Goal: Task Accomplishment & Management: Complete application form

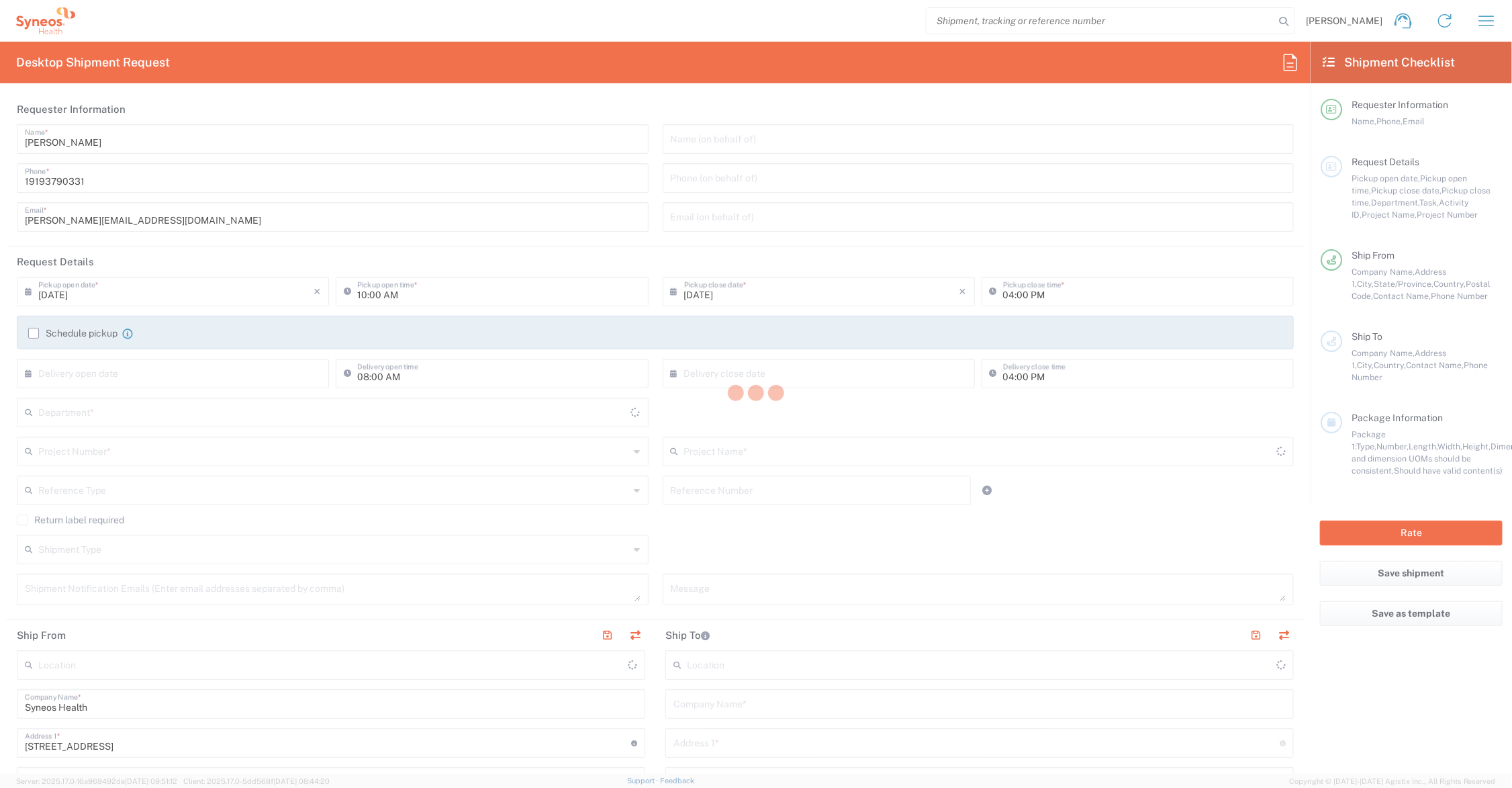
type input "6156"
type input "[US_STATE]"
type input "[GEOGRAPHIC_DATA]"
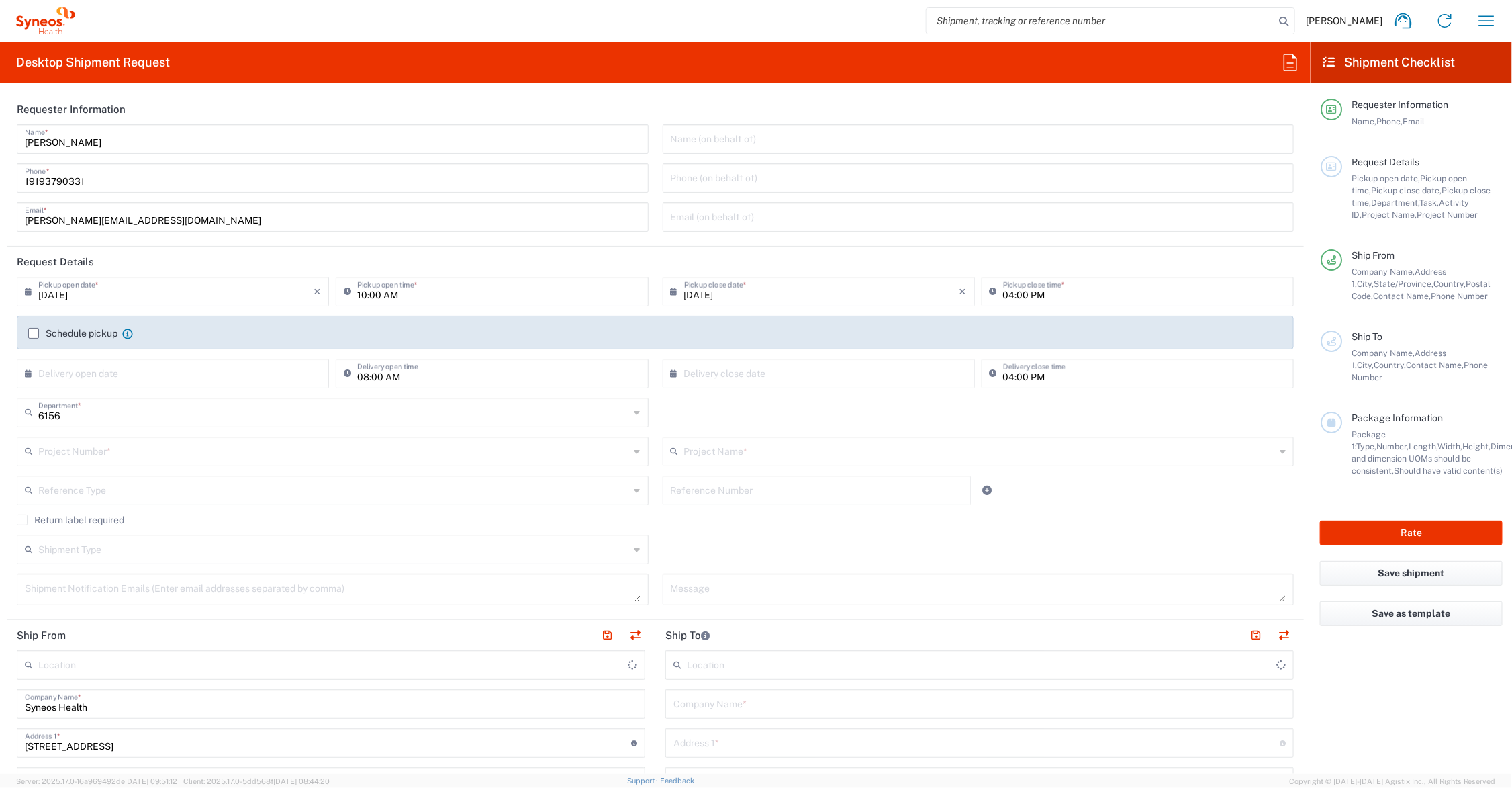
type input "Syneos Health Communications-[GEOGRAPHIC_DATA] [GEOGRAPHIC_DATA]"
drag, startPoint x: 89, startPoint y: 218, endPoint x: -30, endPoint y: 220, distance: 119.0
click at [0, 220] on html "[PERSON_NAME] Home Shipment estimator Shipment tracking Desktop shipment reques…" at bounding box center [756, 394] width 1512 height 788
type input "[PERSON_NAME][EMAIL_ADDRESS][PERSON_NAME][DOMAIN_NAME]"
click at [716, 451] on input "text" at bounding box center [980, 450] width 592 height 23
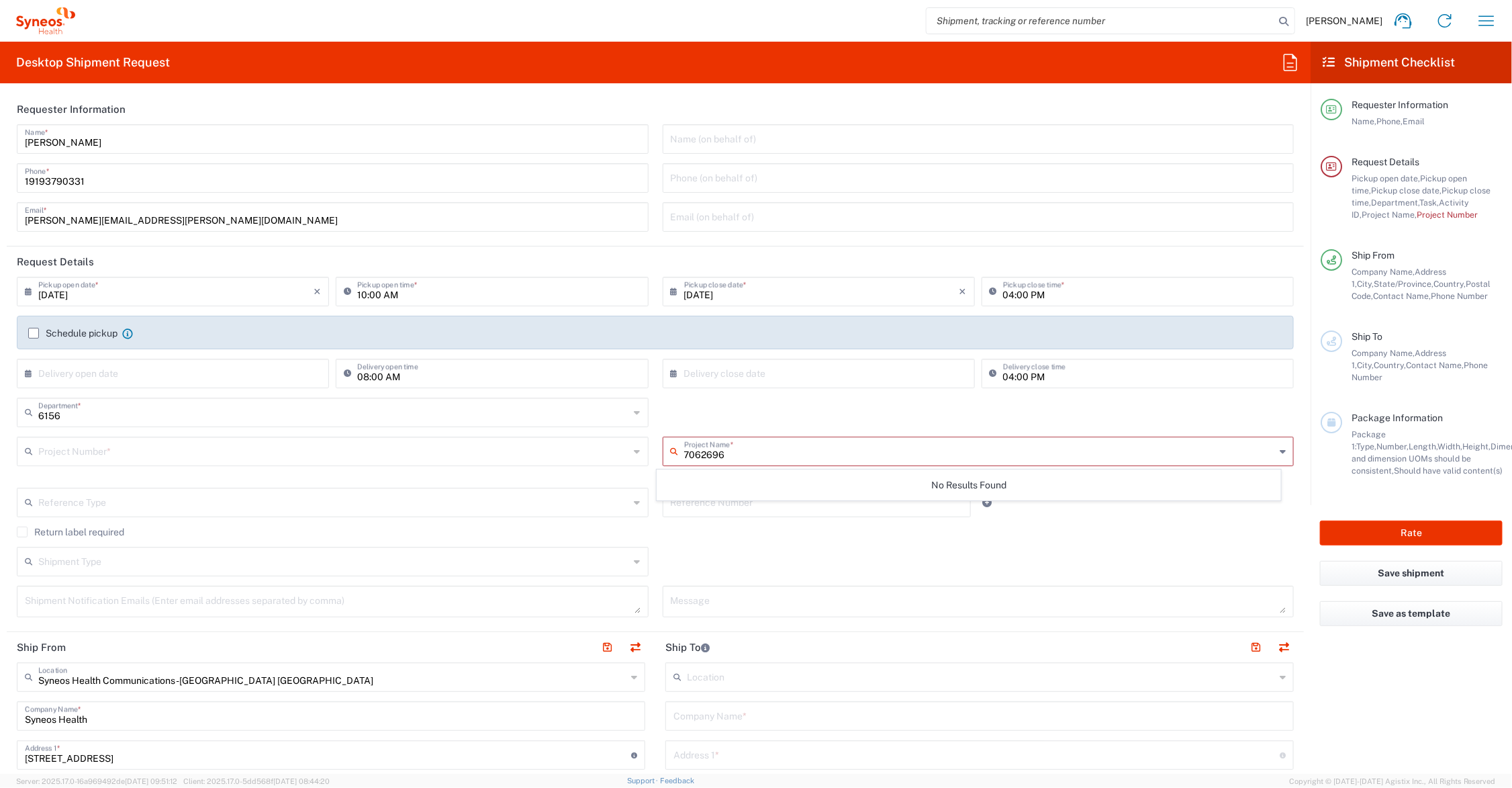
type input "7062696"
click at [206, 454] on input "text" at bounding box center [334, 450] width 592 height 23
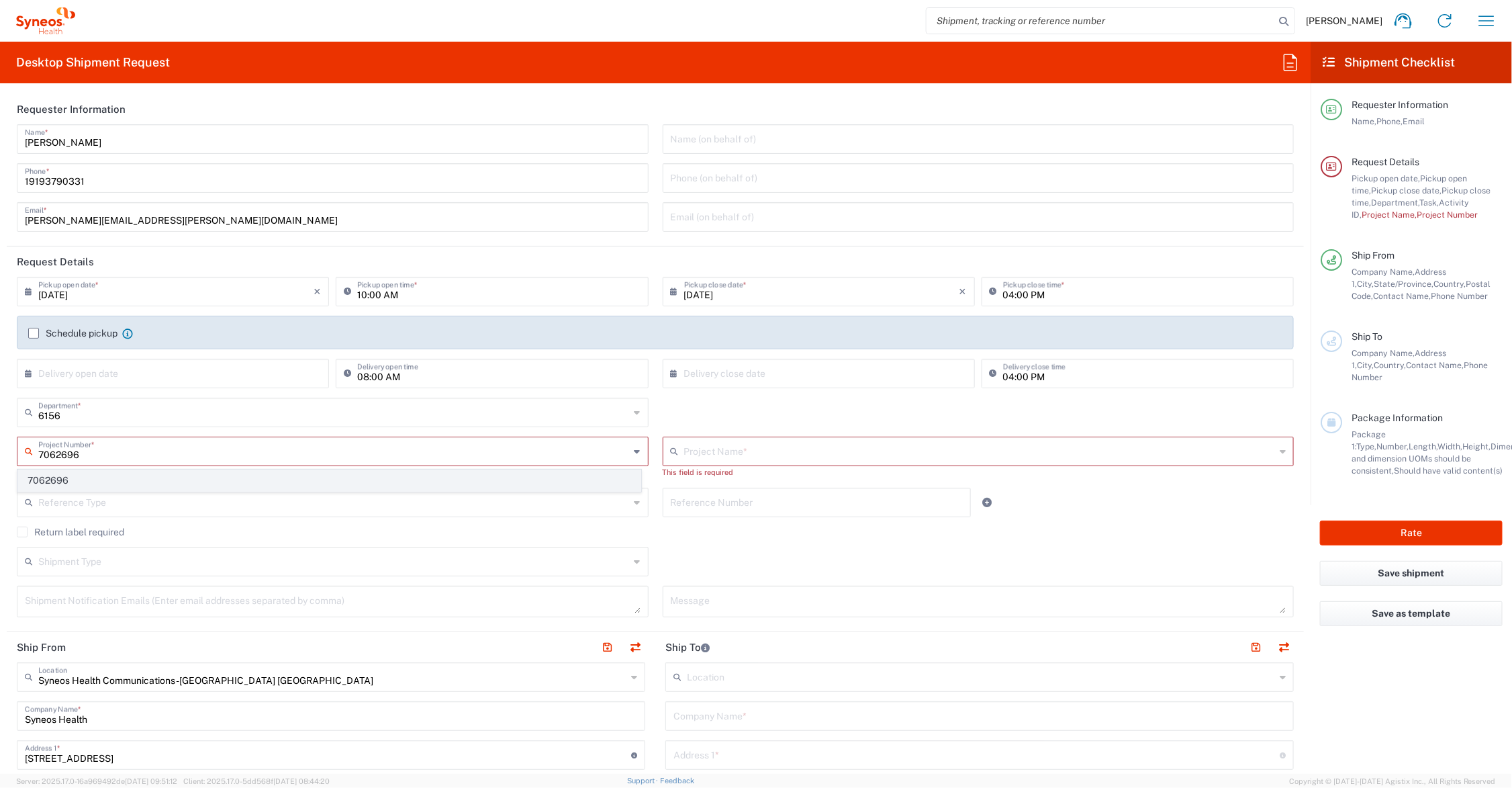
type input "7062696"
click at [91, 477] on span "7062696" at bounding box center [330, 480] width 623 height 21
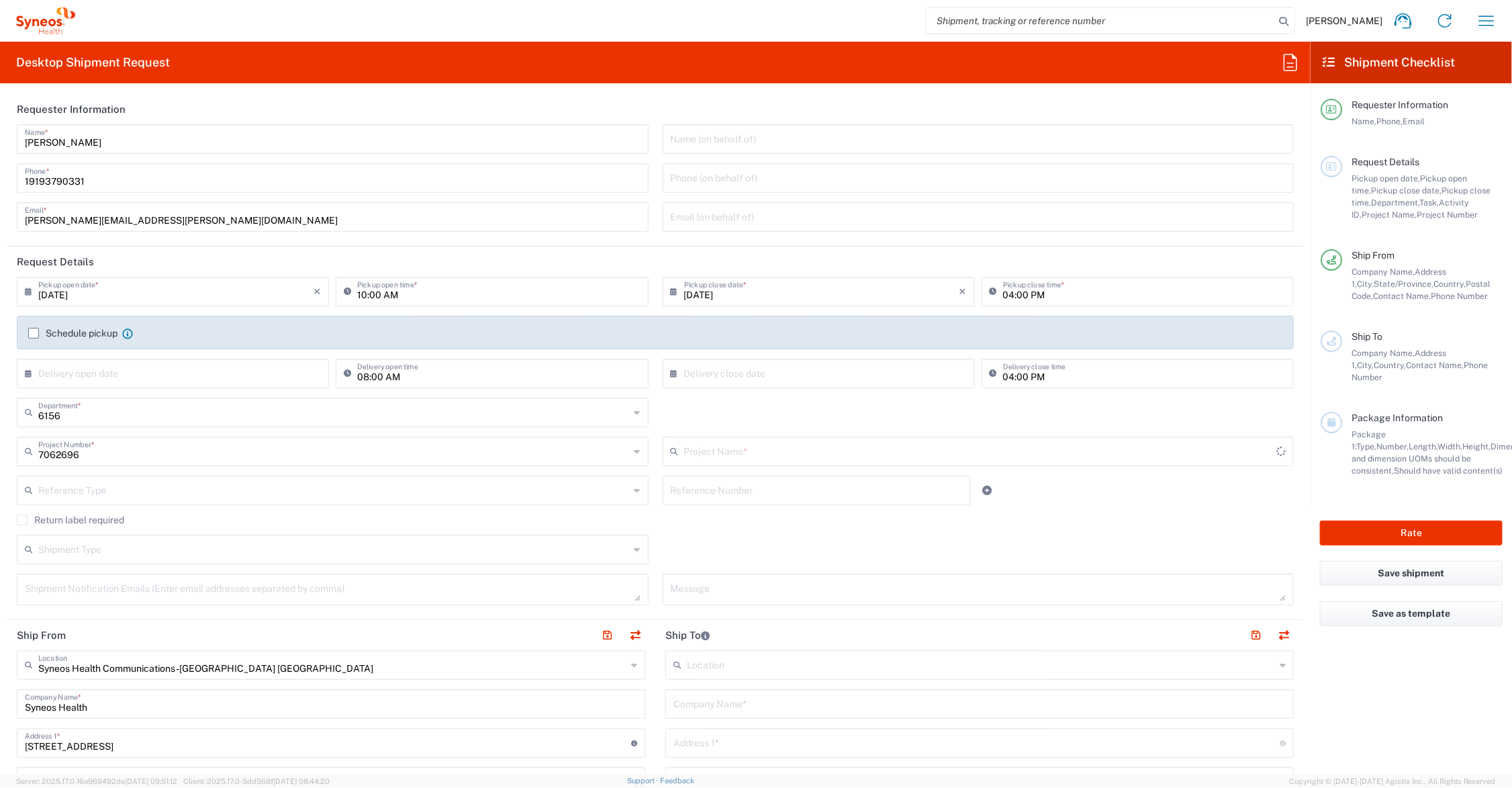
type input "[PHONE_NUMBER]"
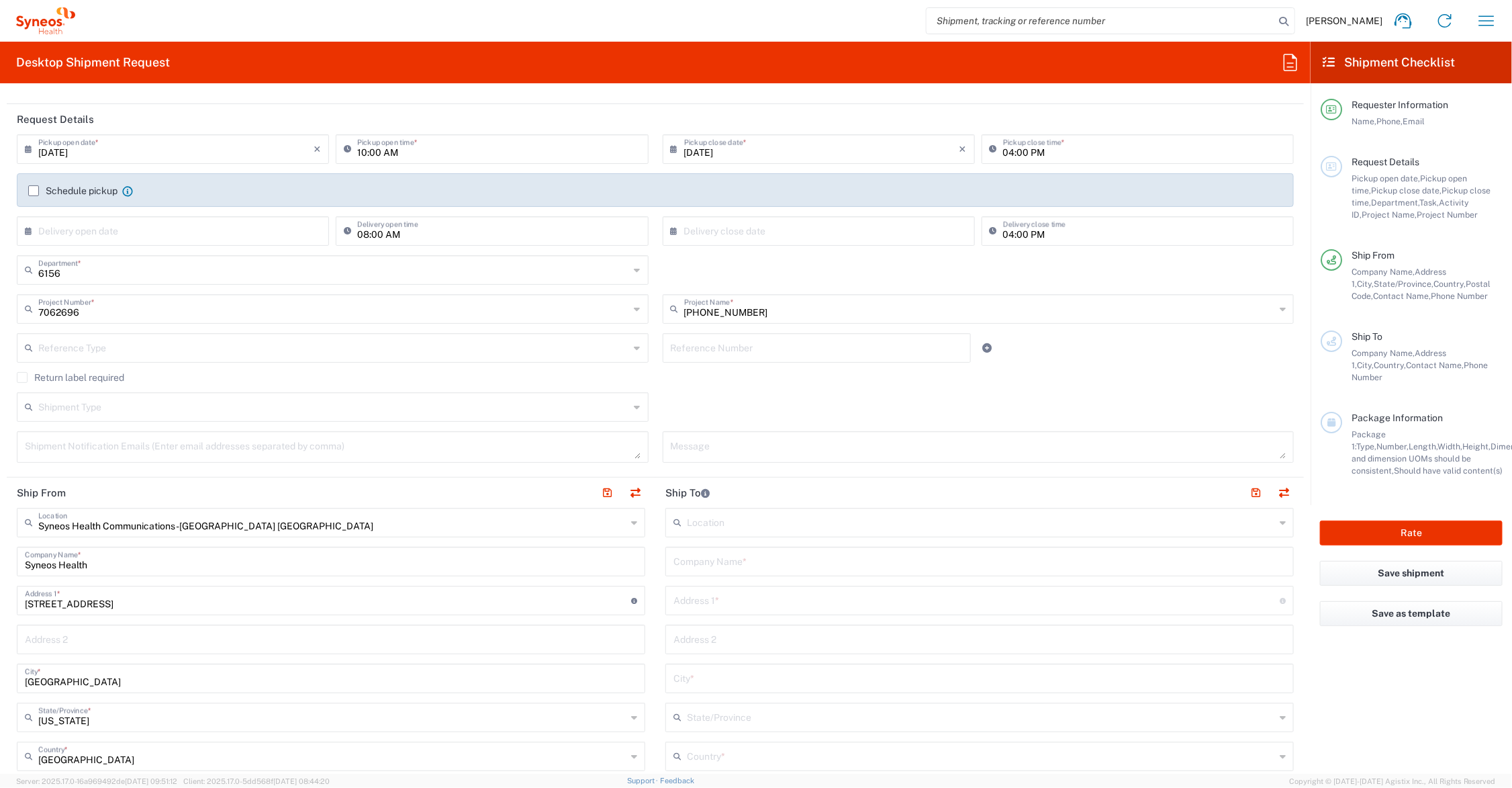
scroll to position [168, 0]
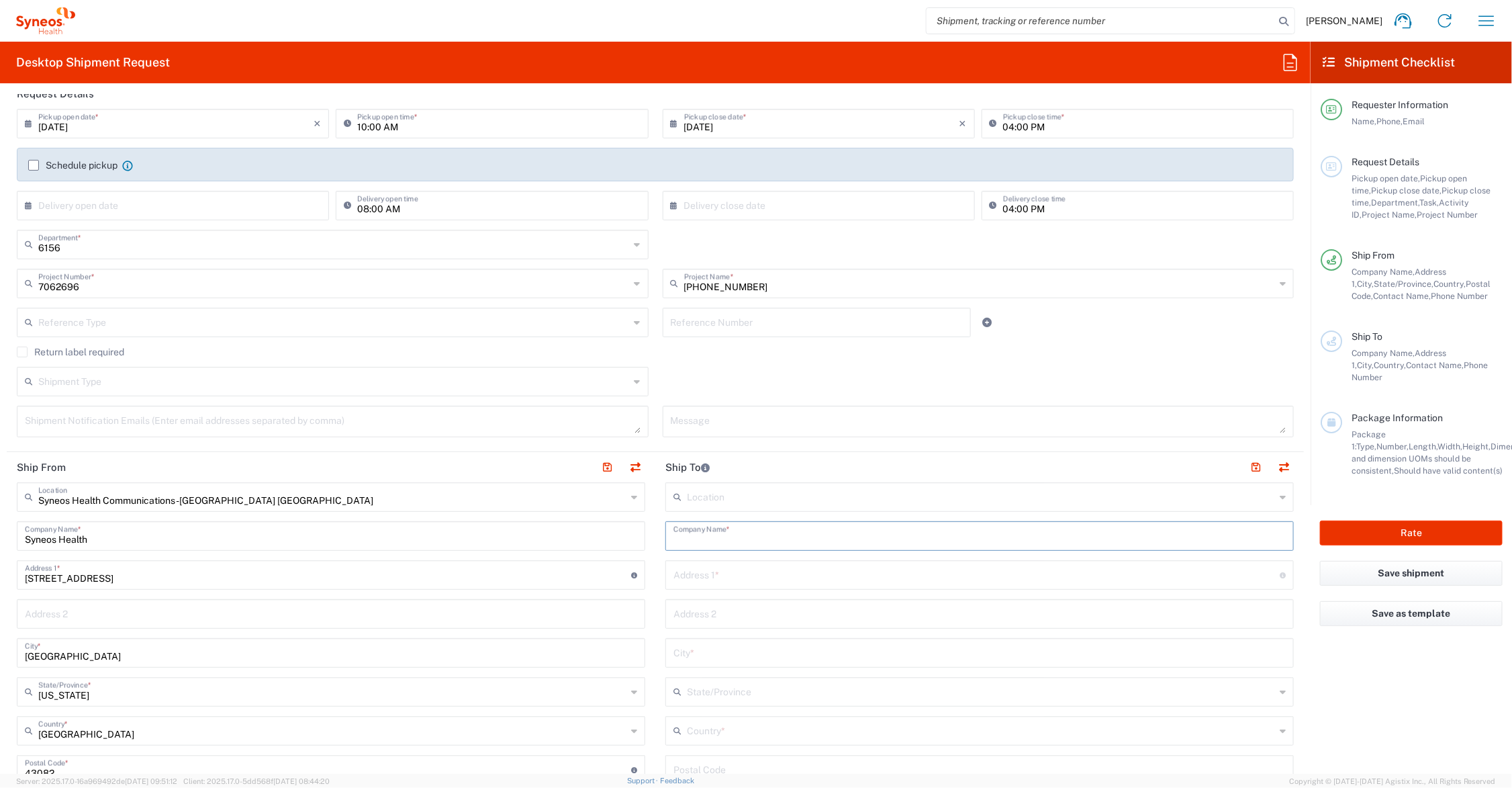
click at [759, 531] on input "text" at bounding box center [980, 534] width 613 height 23
type input "Research Works, INC."
type input "[STREET_ADDRESS]"
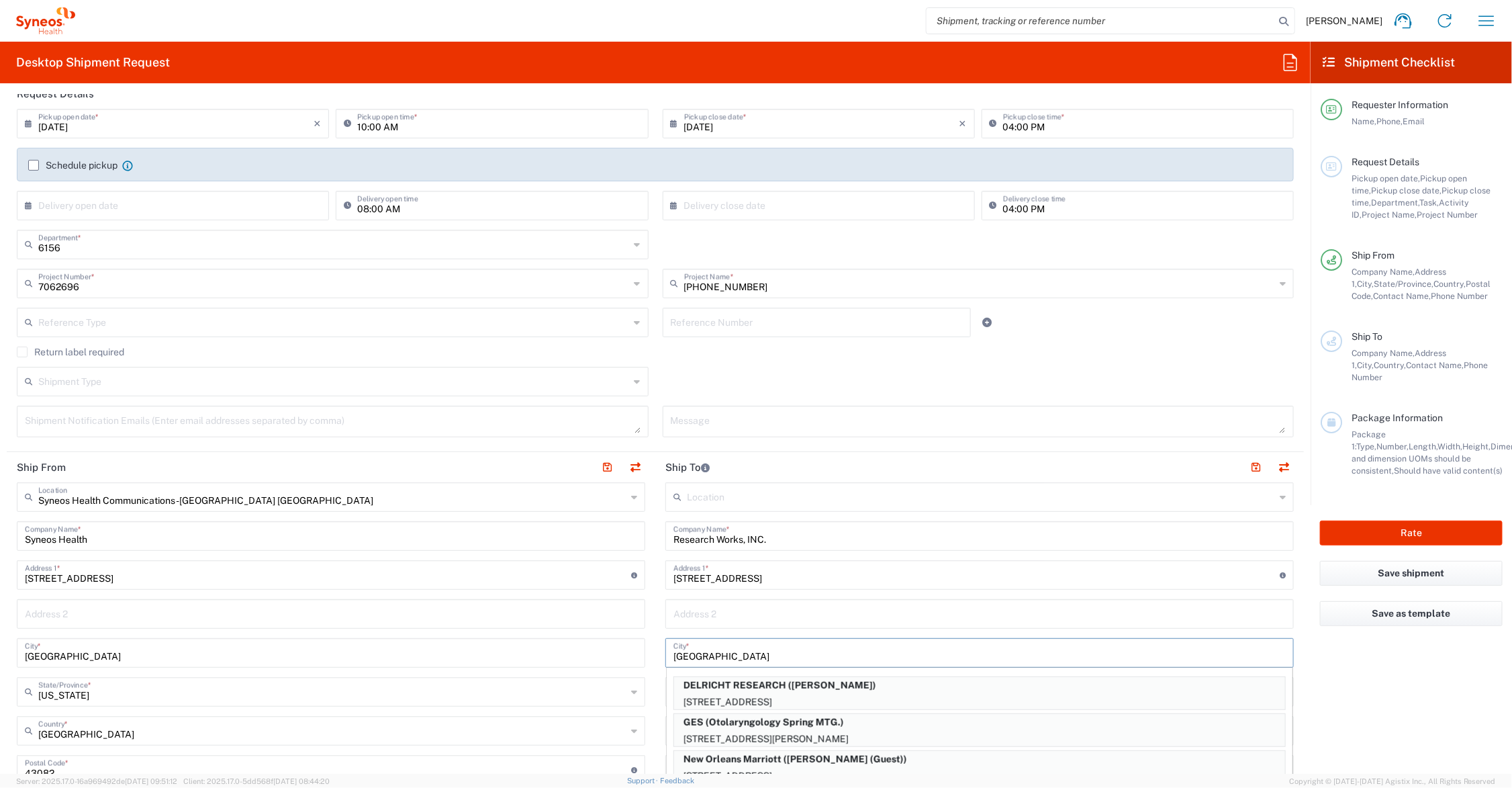
type input "[GEOGRAPHIC_DATA]"
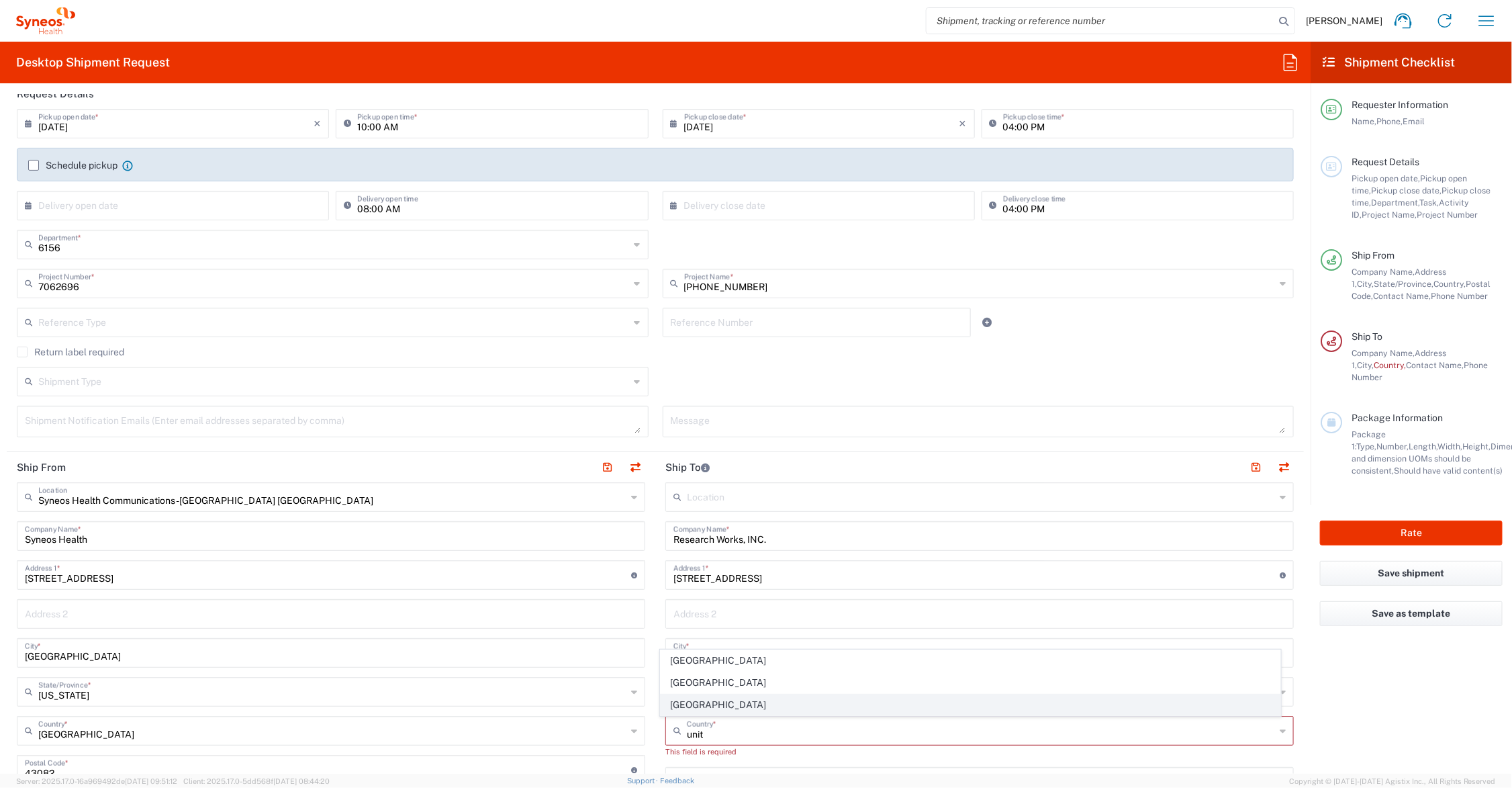
click at [699, 705] on span "[GEOGRAPHIC_DATA]" at bounding box center [970, 705] width 620 height 21
type input "[GEOGRAPHIC_DATA]"
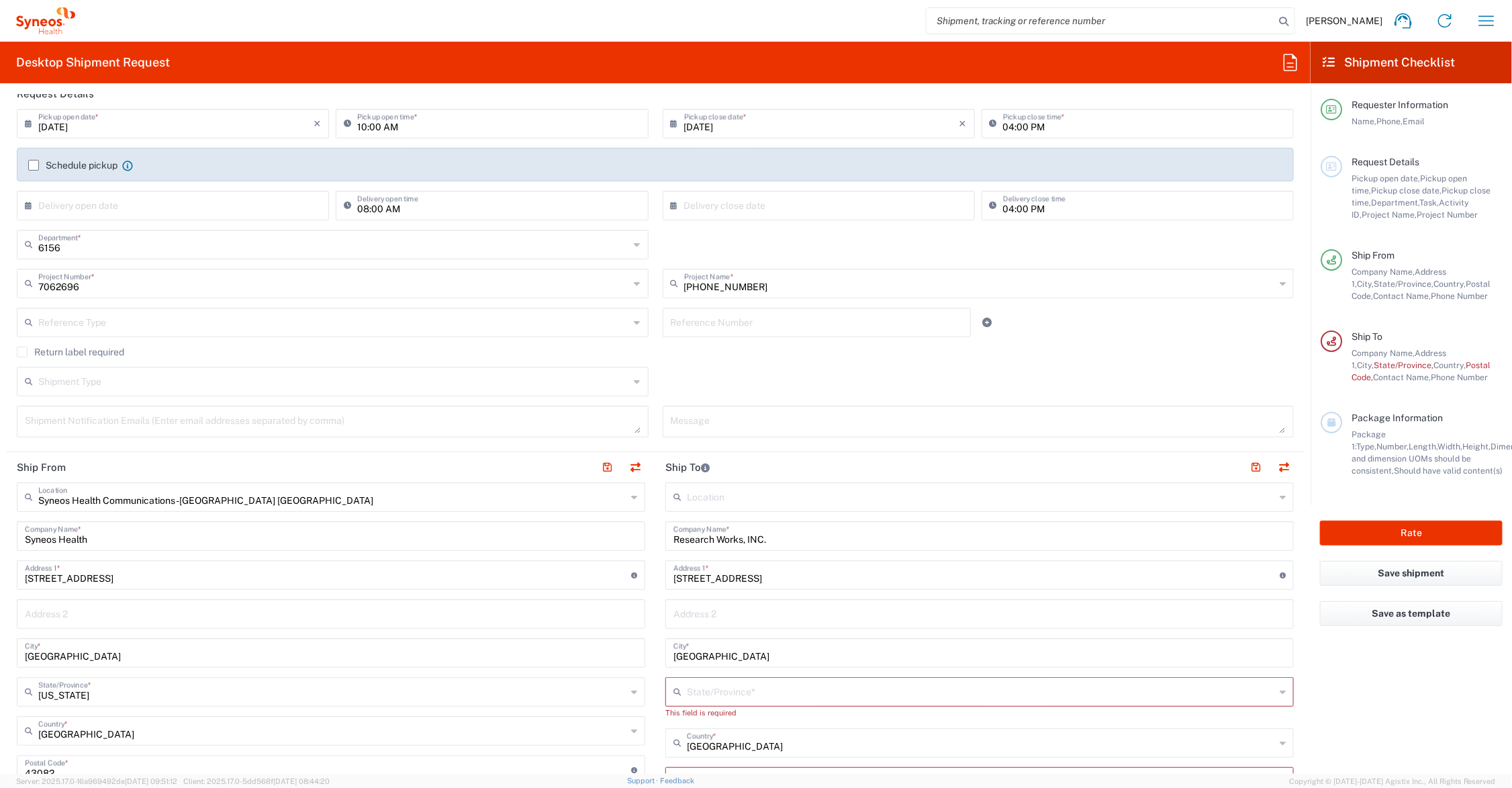
click at [740, 692] on input "text" at bounding box center [980, 690] width 588 height 23
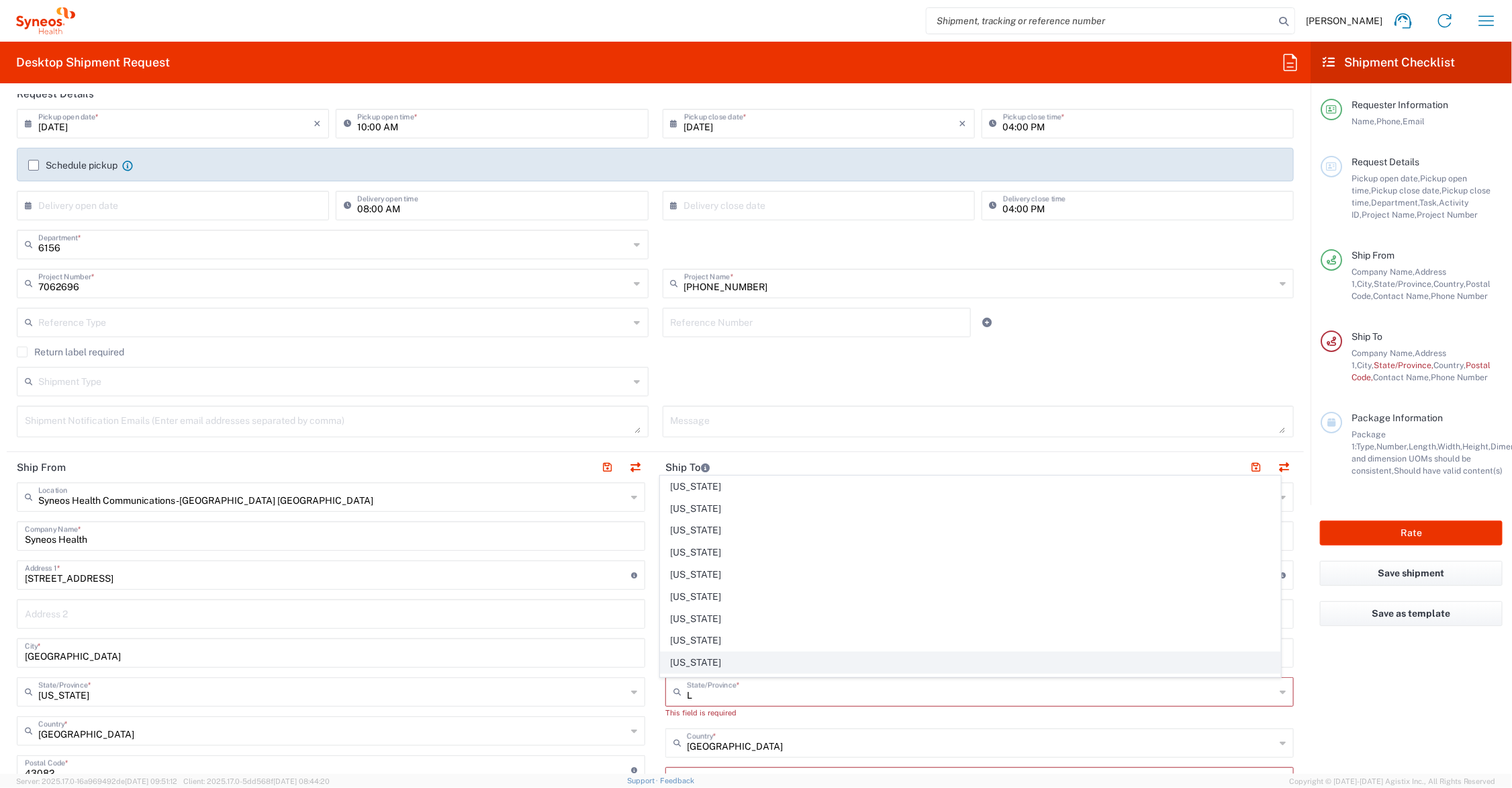
click at [683, 663] on span "[US_STATE]" at bounding box center [970, 663] width 620 height 21
type input "[US_STATE]"
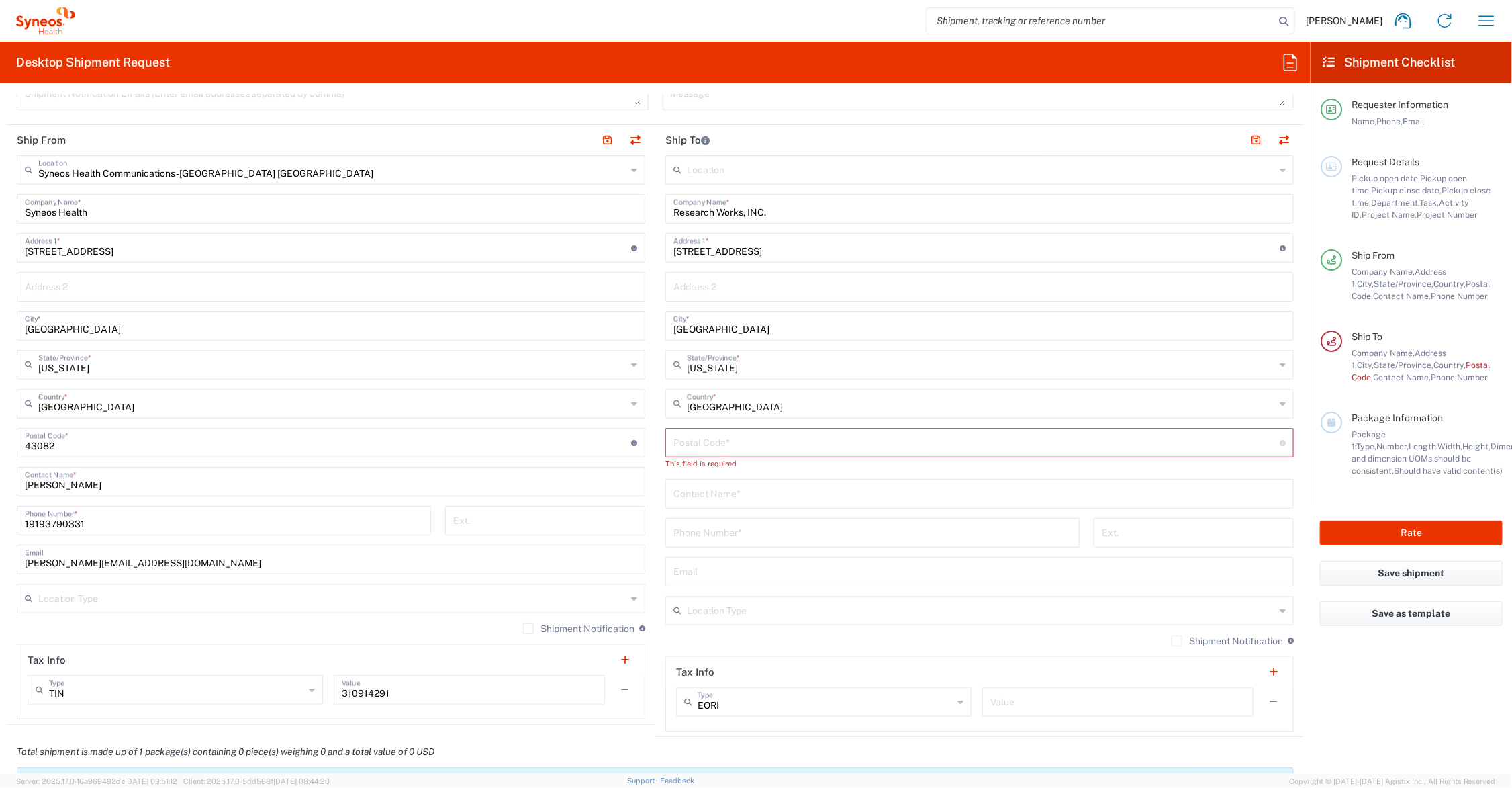
scroll to position [504, 0]
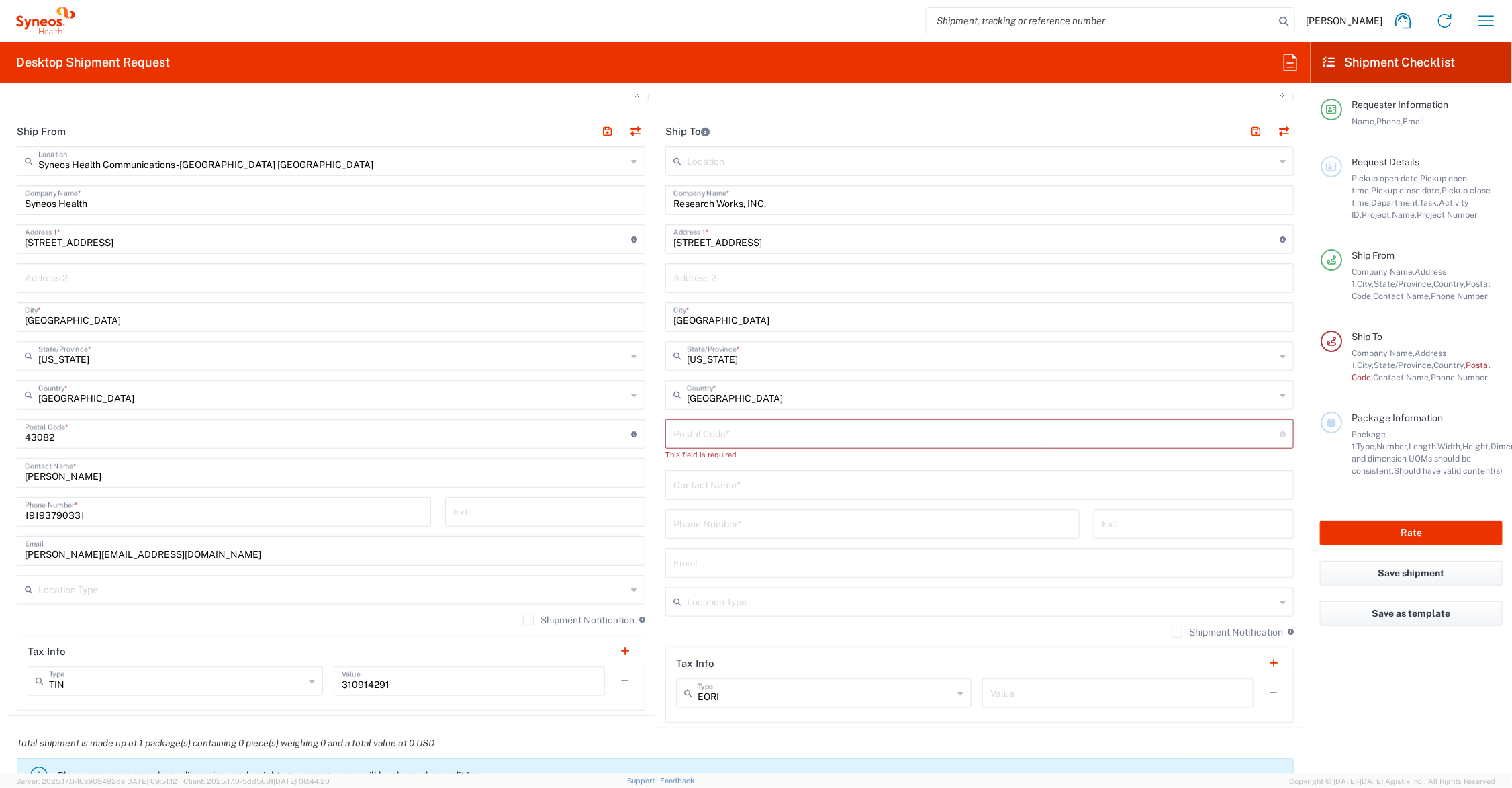
click at [724, 427] on input "undefined" at bounding box center [976, 432] width 606 height 23
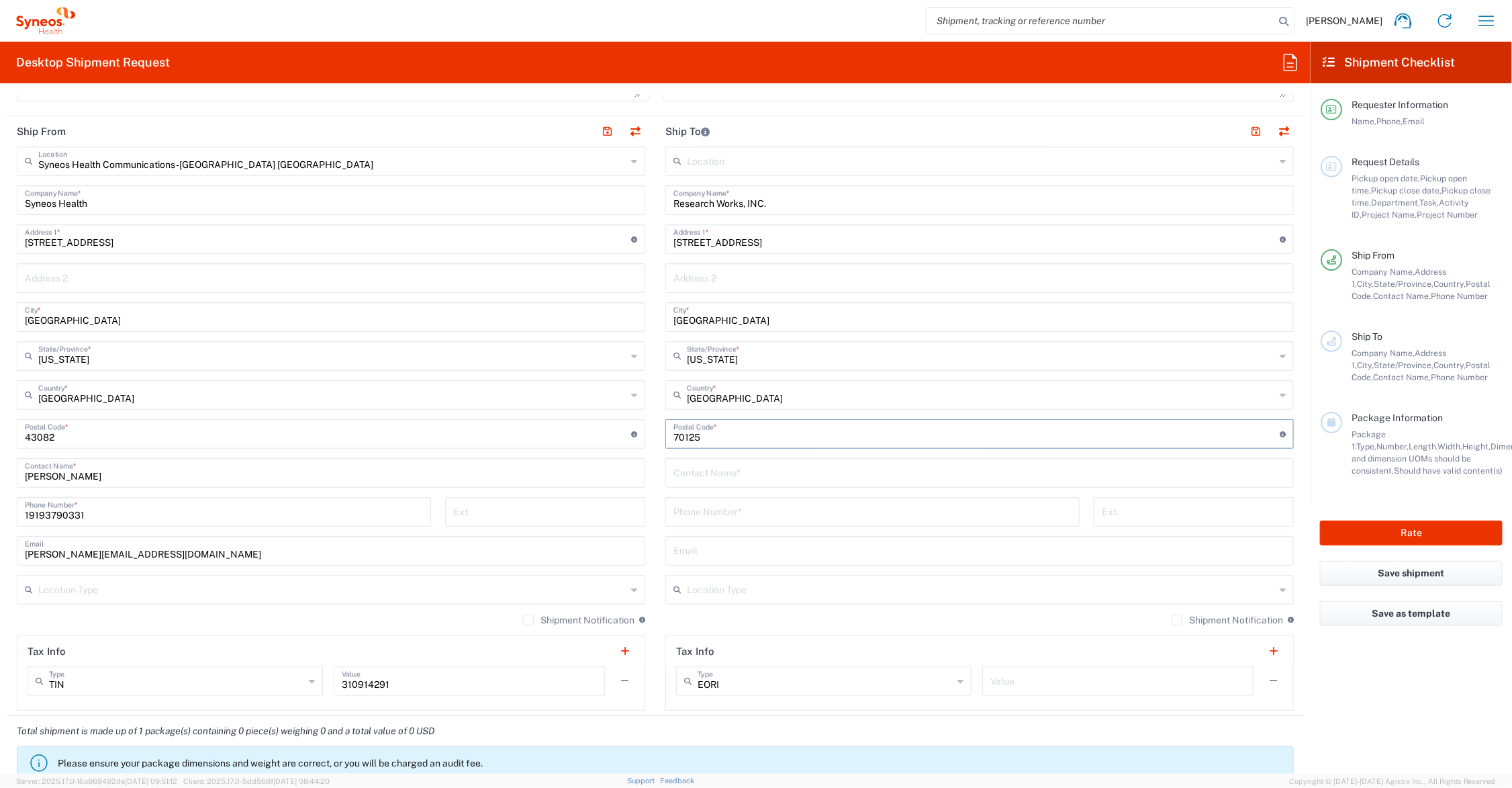
type input "70125"
type input "[PERSON_NAME]"
type input "[PHONE_NUMBER]"
click at [1247, 132] on button "button" at bounding box center [1256, 132] width 19 height 19
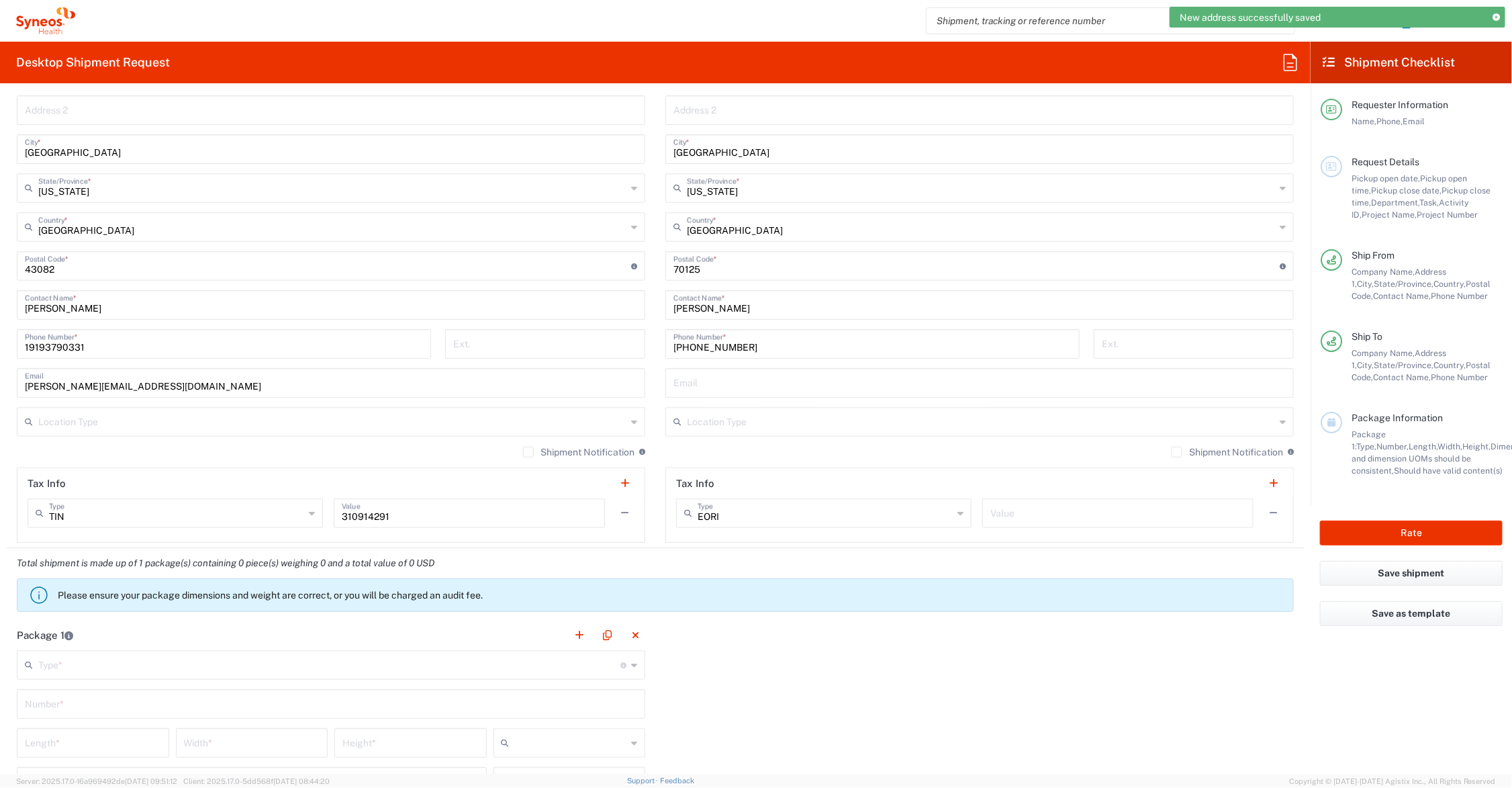
scroll to position [839, 0]
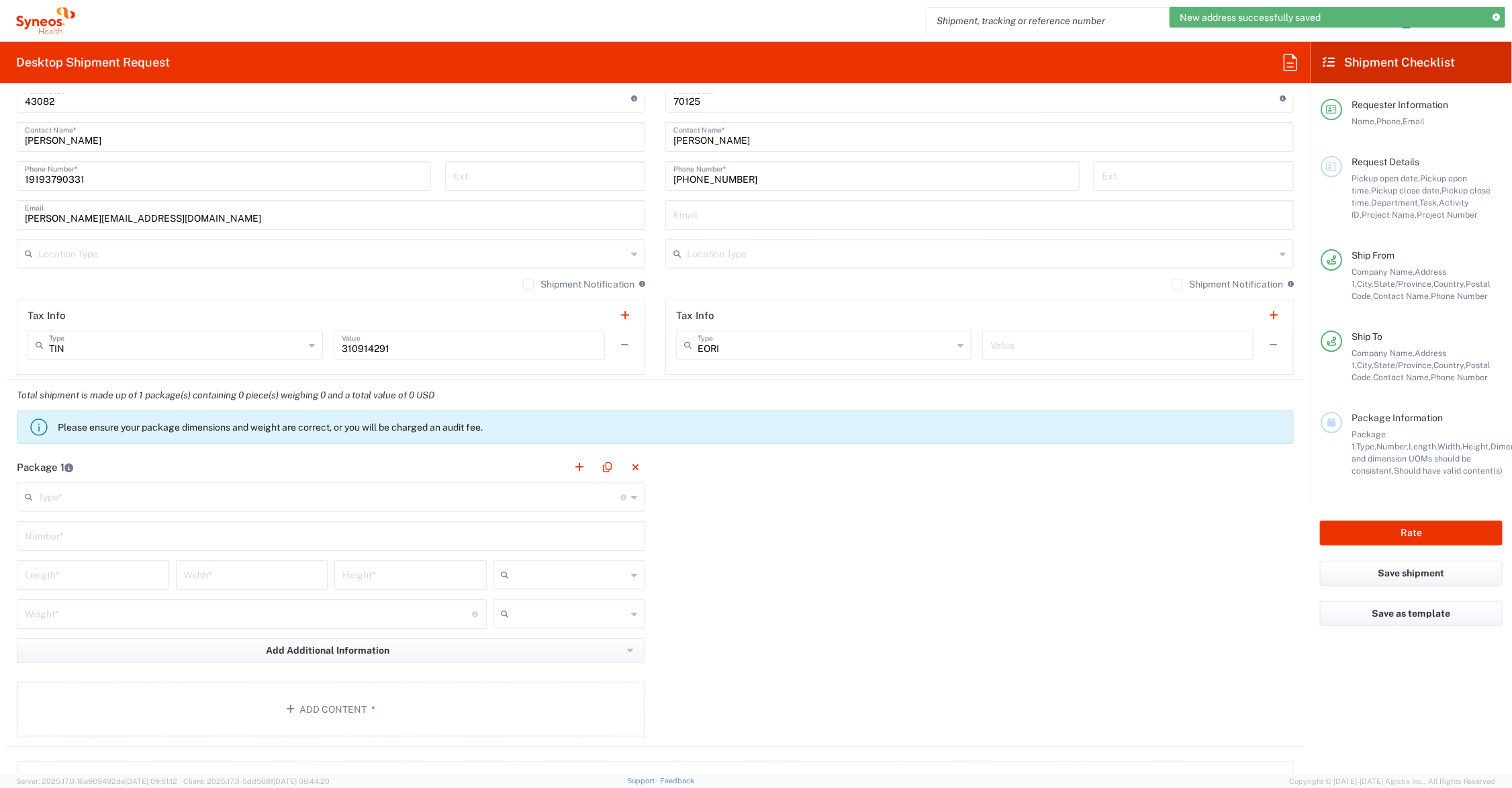
click at [70, 498] on input "text" at bounding box center [329, 496] width 582 height 23
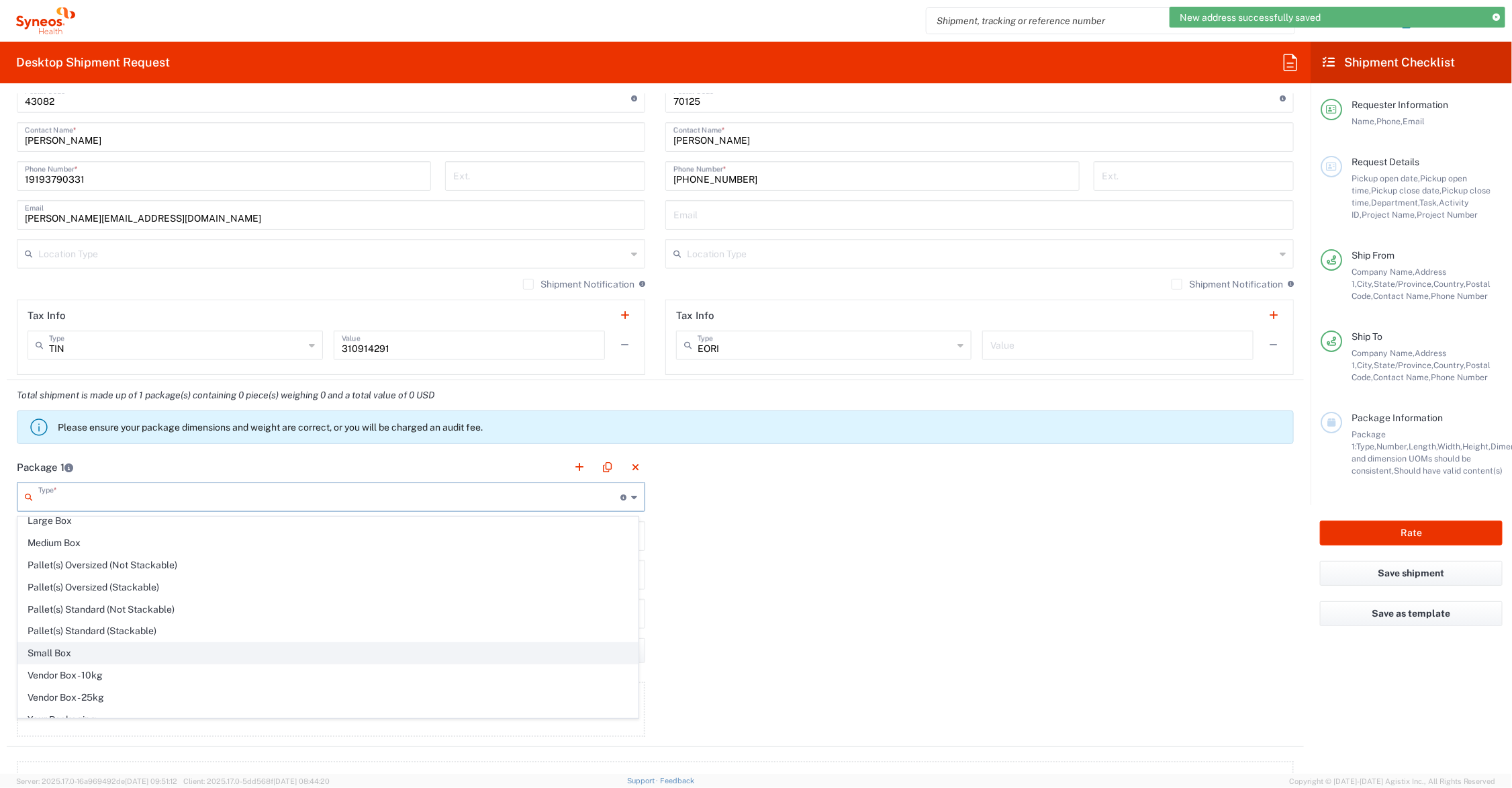
scroll to position [44, 0]
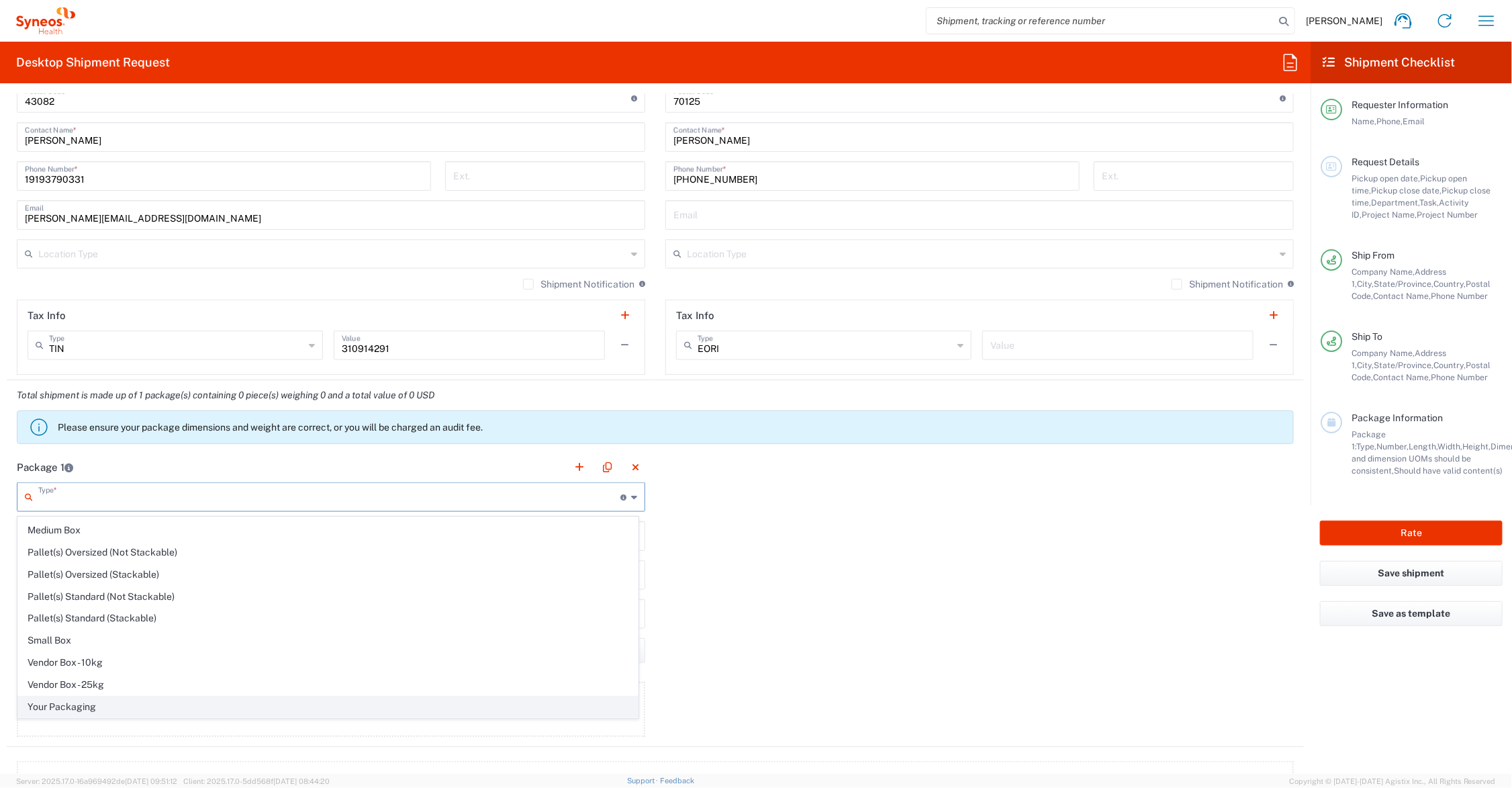
click at [106, 701] on span "Your Packaging" at bounding box center [328, 707] width 620 height 21
type input "Your Packaging"
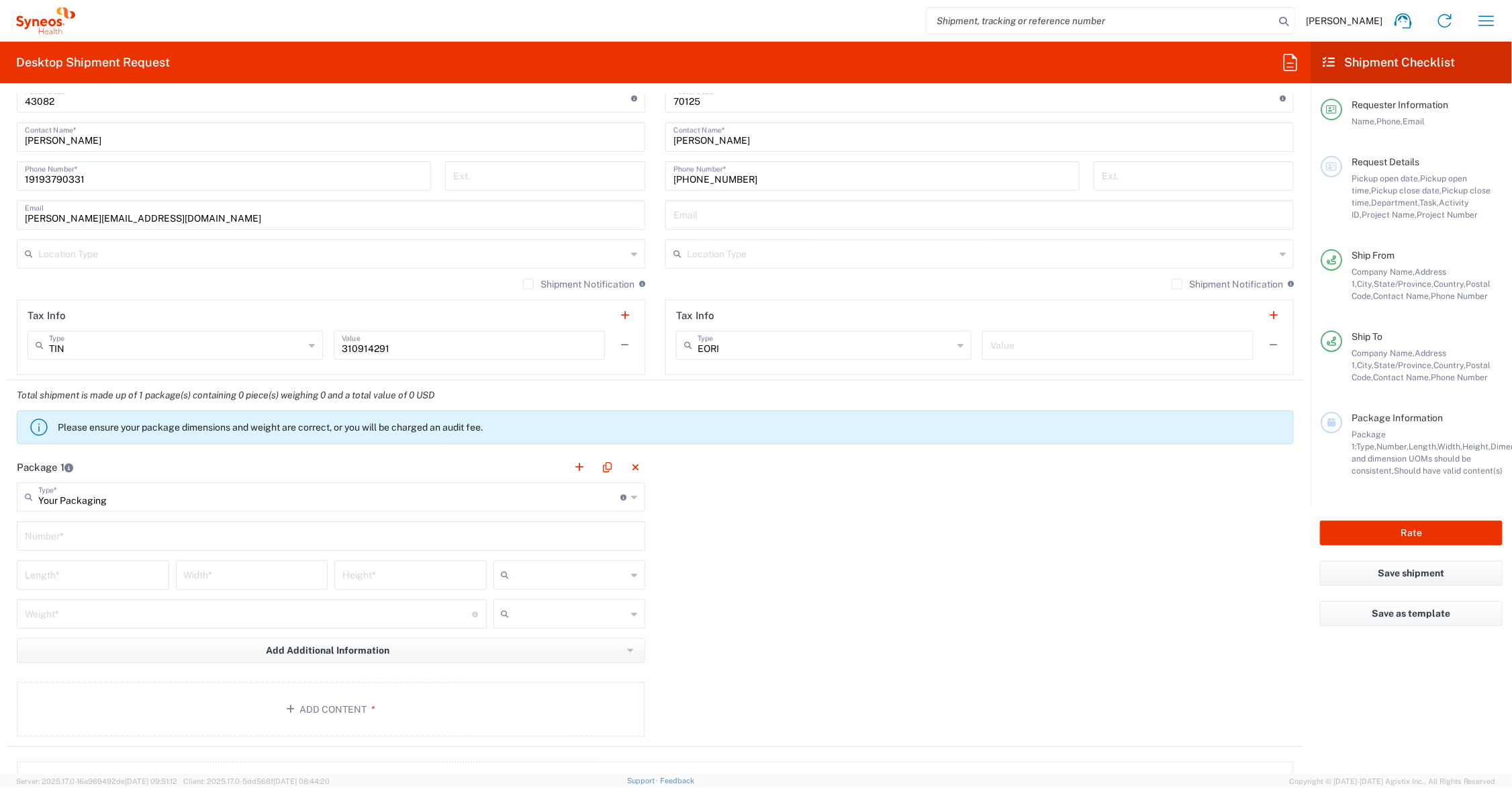
click at [69, 546] on input "text" at bounding box center [331, 534] width 613 height 23
type input "1"
click at [103, 571] on input "number" at bounding box center [93, 573] width 137 height 23
type input "21"
type input "15"
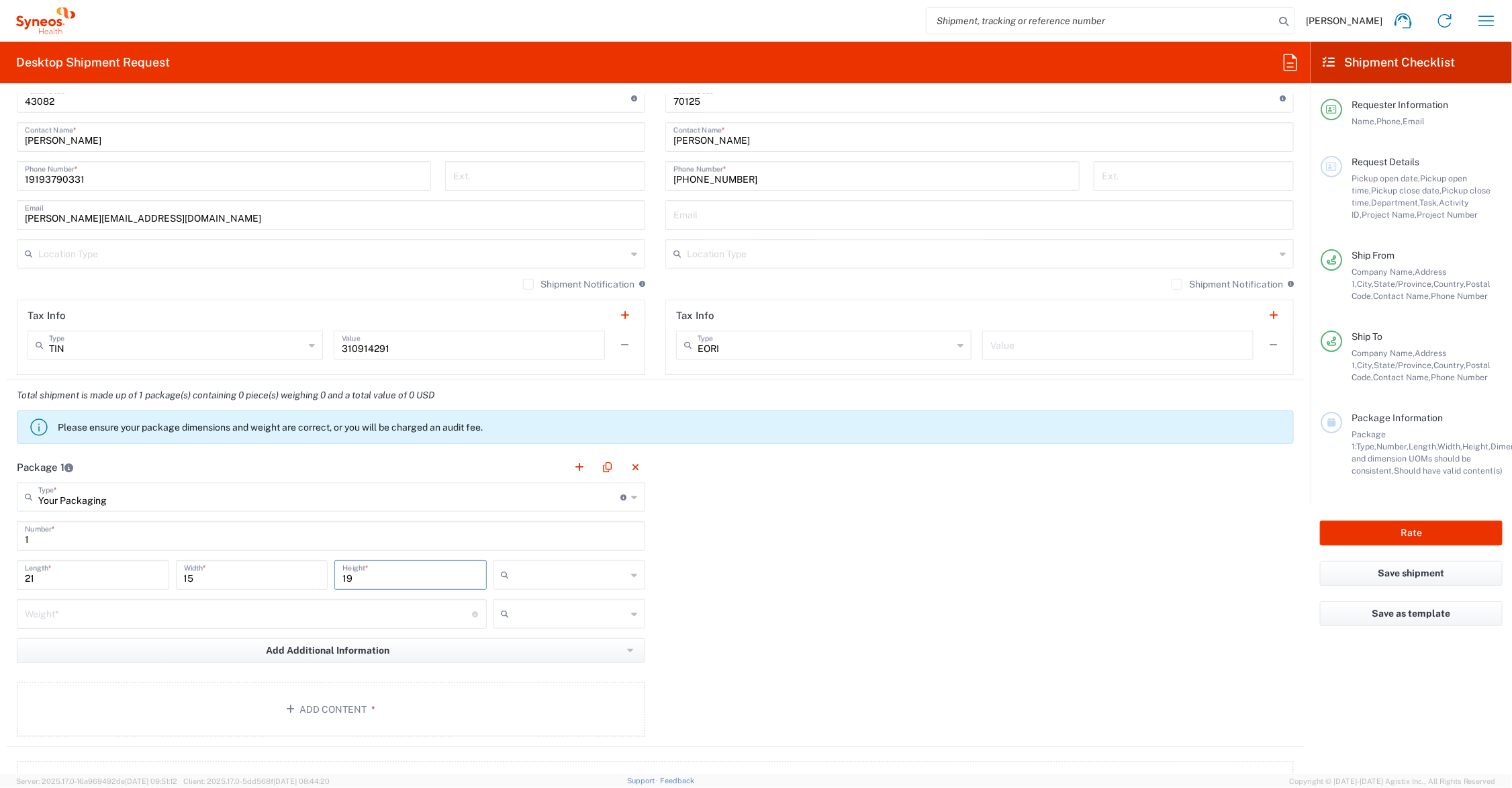
type input "19"
click at [104, 615] on input "number" at bounding box center [249, 612] width 448 height 23
type input "24"
click at [553, 569] on input "text" at bounding box center [570, 575] width 112 height 22
click at [526, 646] on span "in" at bounding box center [564, 649] width 148 height 21
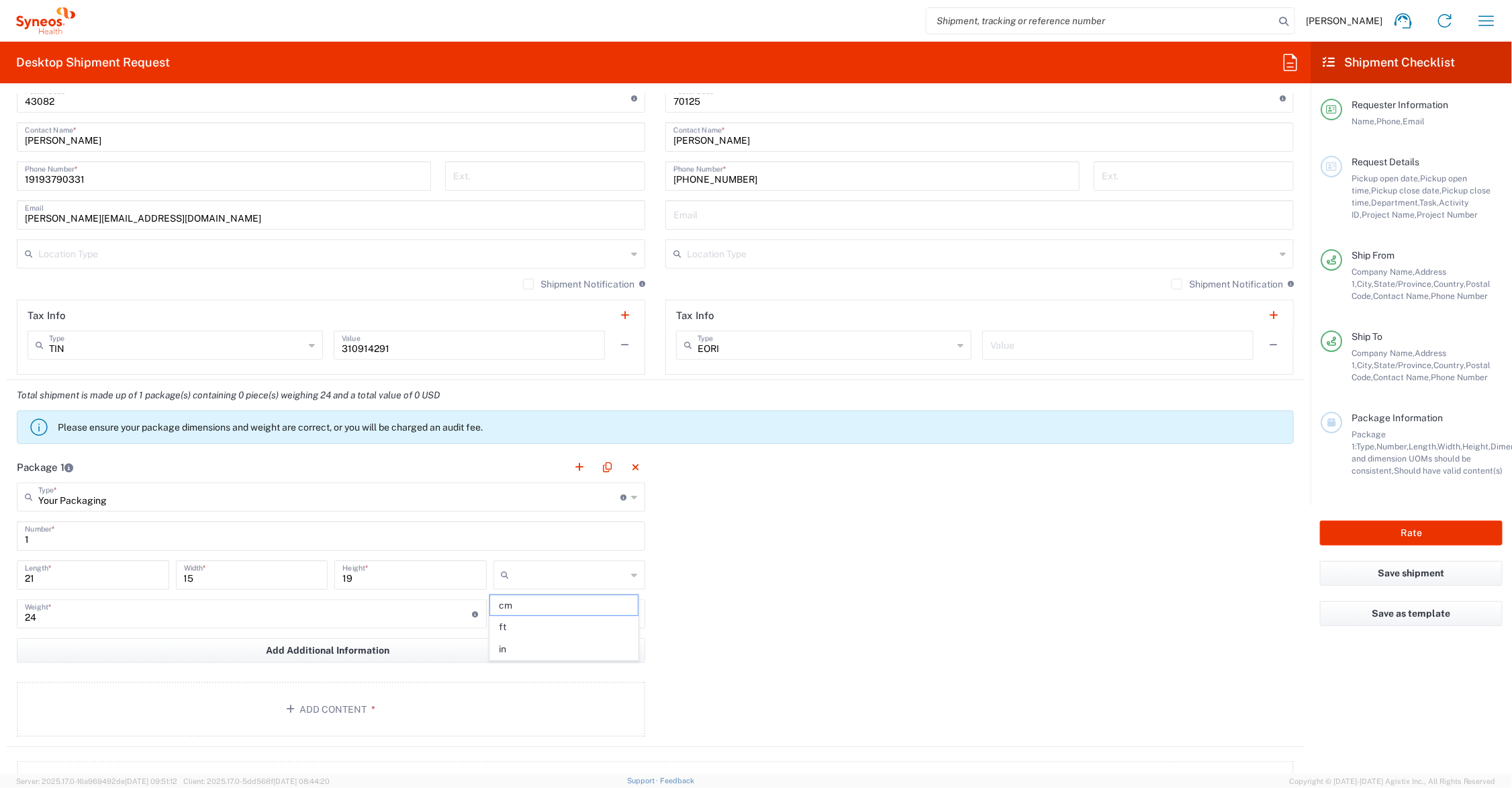
type input "in"
click at [525, 616] on input "text" at bounding box center [570, 613] width 112 height 22
click at [530, 665] on span "lbs" at bounding box center [564, 666] width 148 height 21
type input "lbs"
click at [308, 706] on button "Add Content *" at bounding box center [331, 709] width 629 height 55
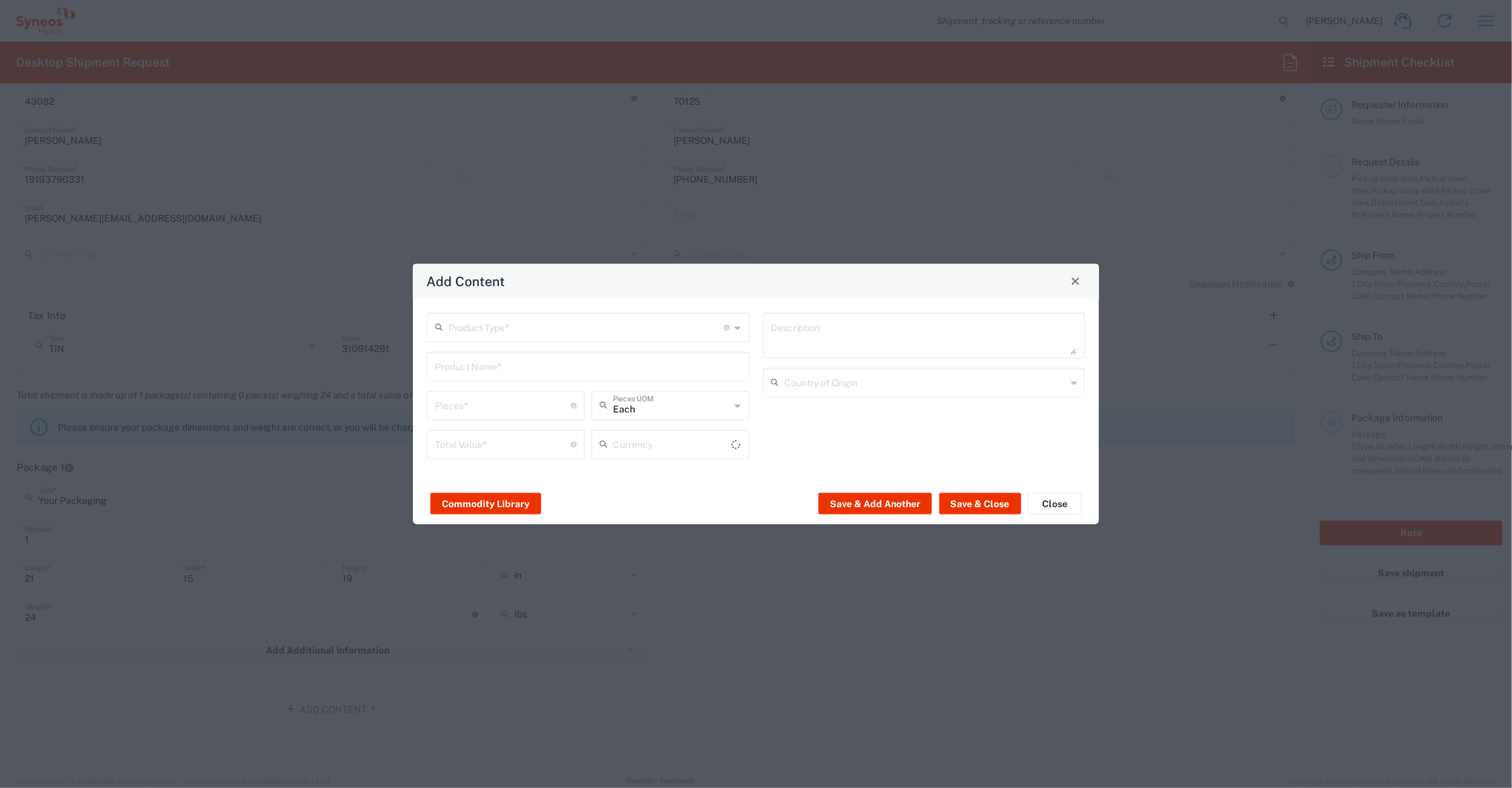
type input "US Dollar"
click at [498, 323] on input "text" at bounding box center [587, 325] width 276 height 23
click at [482, 357] on span "Documents" at bounding box center [588, 356] width 319 height 21
type input "Documents"
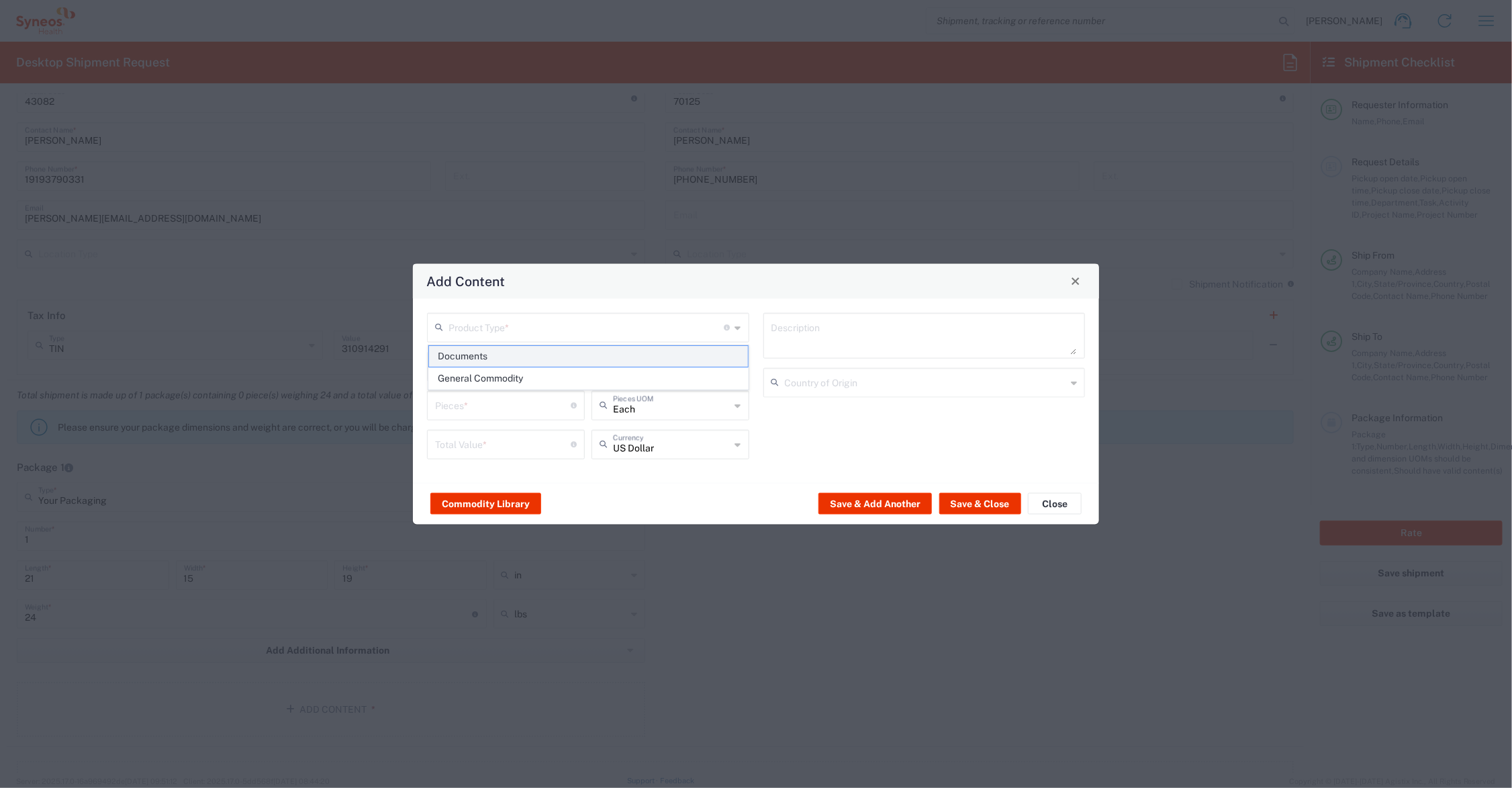
type input "1"
type textarea "Documents"
drag, startPoint x: 465, startPoint y: 411, endPoint x: 408, endPoint y: 410, distance: 57.0
click at [408, 410] on div "Add Content Documents Product Type * Document: Paper document generated interna…" at bounding box center [756, 394] width 1512 height 788
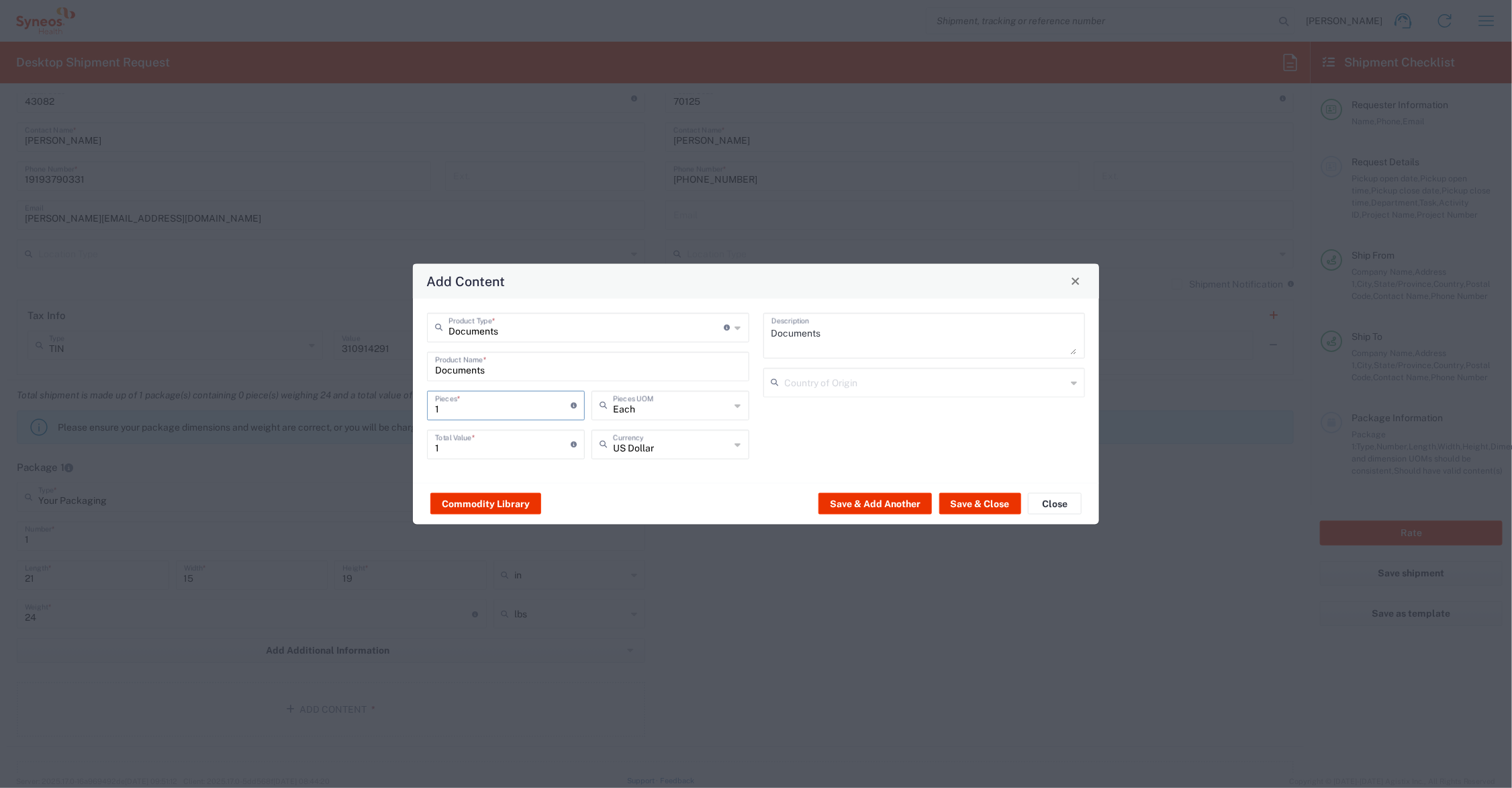
type input "3"
type input "31"
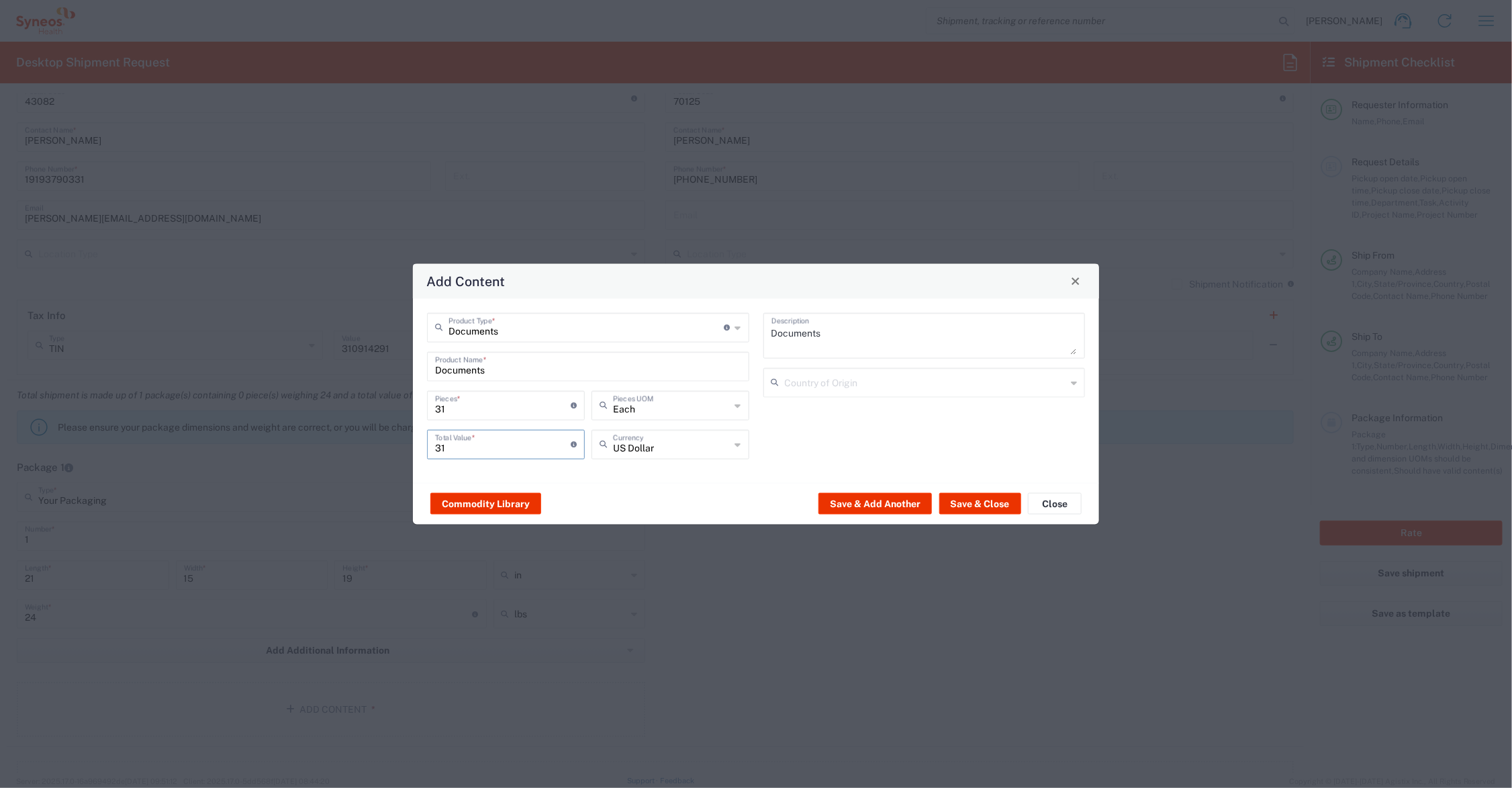
drag, startPoint x: 458, startPoint y: 443, endPoint x: 404, endPoint y: 445, distance: 54.0
click at [404, 445] on div "Add Content Documents Product Type * Document: Paper document generated interna…" at bounding box center [756, 394] width 1512 height 788
type input "65.00"
click at [877, 501] on button "Save & Add Another" at bounding box center [875, 504] width 113 height 22
click at [472, 367] on input "text" at bounding box center [588, 365] width 306 height 23
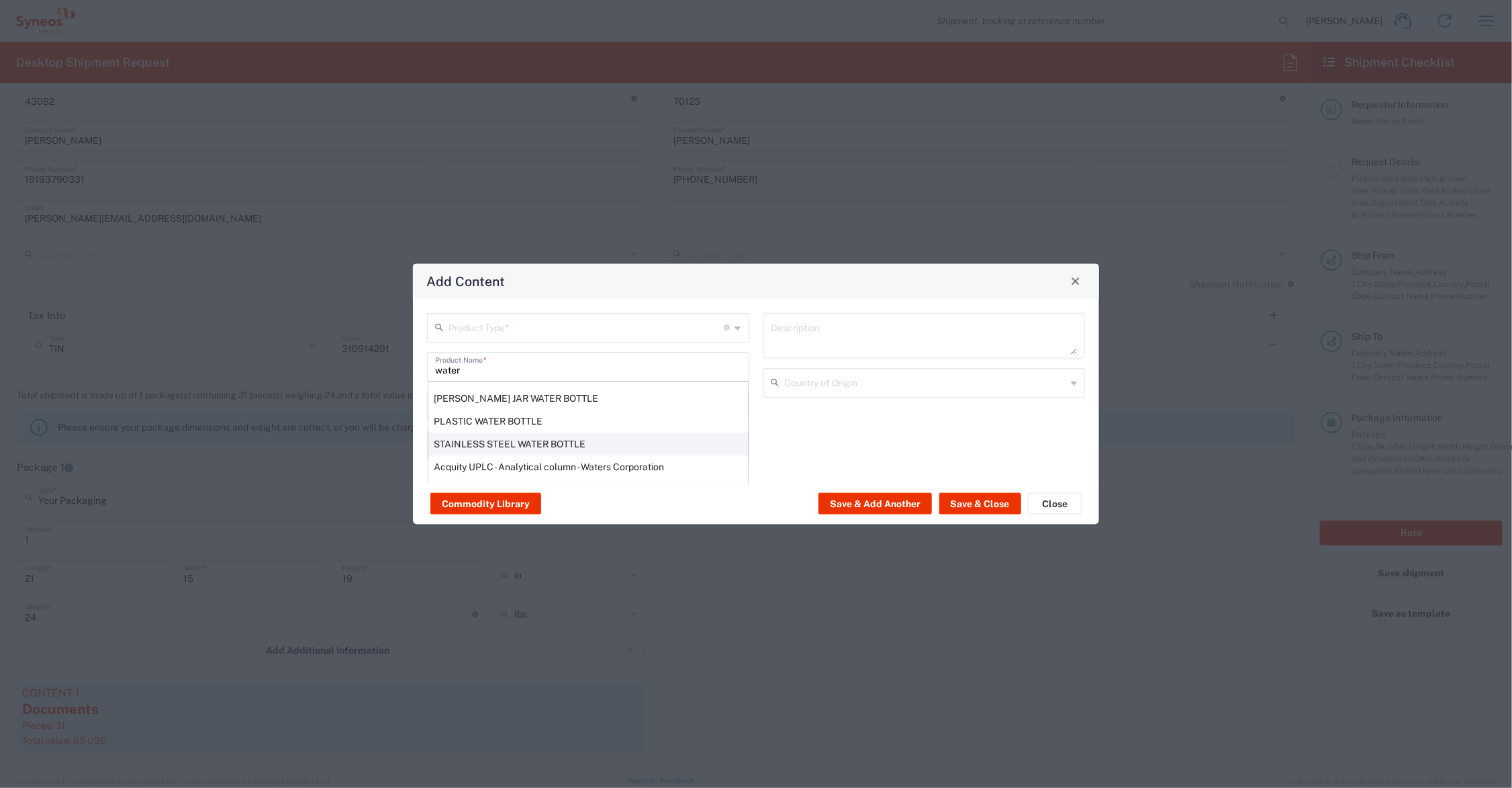
click at [511, 441] on div "STAINLESS STEEL WATER BOTTLE" at bounding box center [588, 443] width 320 height 23
type input "STAINLESS STEEL WATER BOTTLE"
type input "1"
type textarea "STAINLESS STEEL WATER BOTTLE"
type input "[GEOGRAPHIC_DATA]"
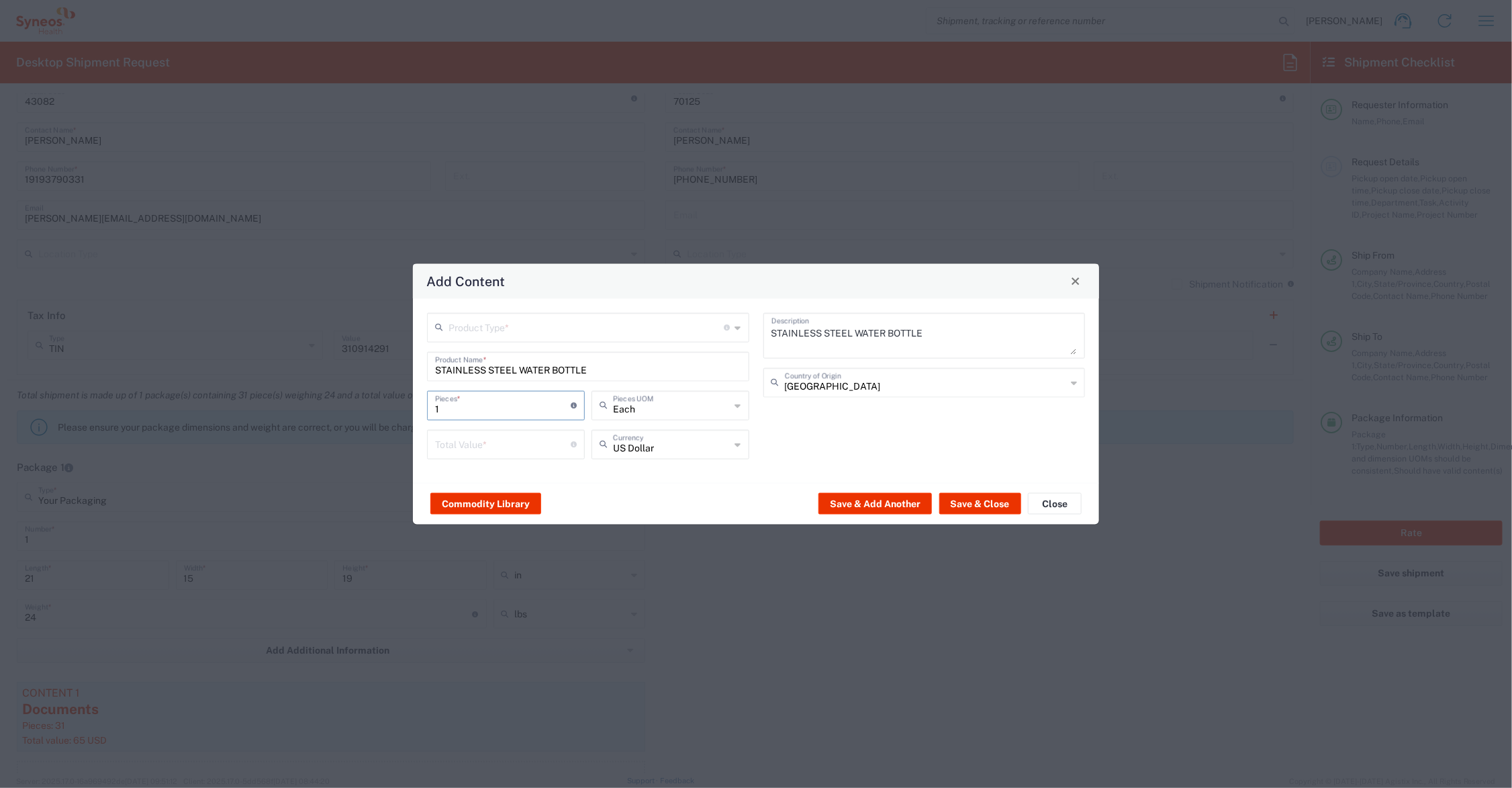
drag, startPoint x: 470, startPoint y: 404, endPoint x: 422, endPoint y: 403, distance: 48.0
click at [422, 403] on div "Product Type * Document: Paper document generated internally by Syneos, a clien…" at bounding box center [589, 389] width 337 height 156
type input "5"
click at [463, 445] on input "number" at bounding box center [503, 442] width 136 height 23
type input "65.00"
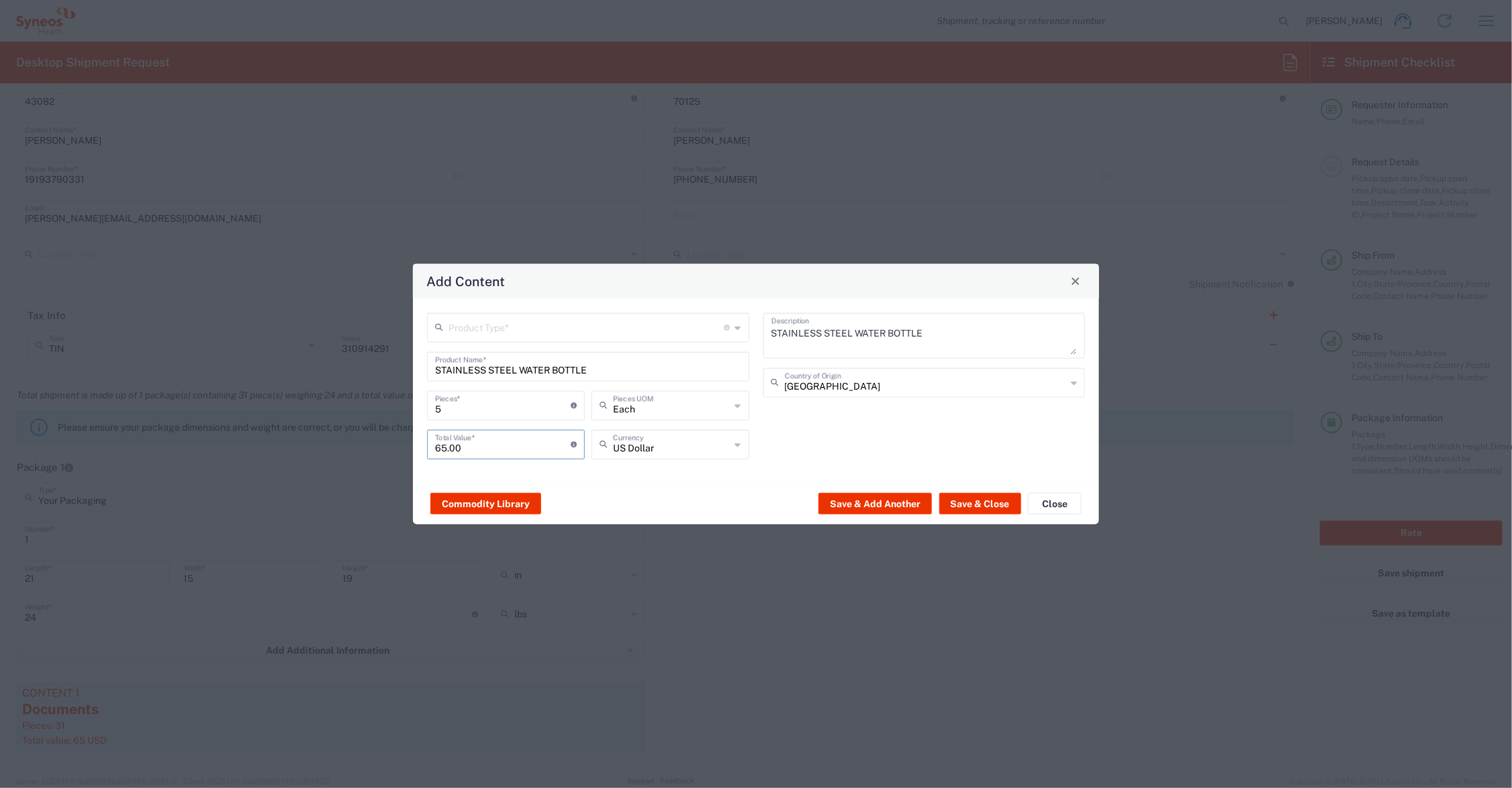
click at [505, 332] on input "text" at bounding box center [587, 325] width 276 height 23
click at [508, 377] on span "General Commodity" at bounding box center [588, 379] width 319 height 21
type input "General Commodity"
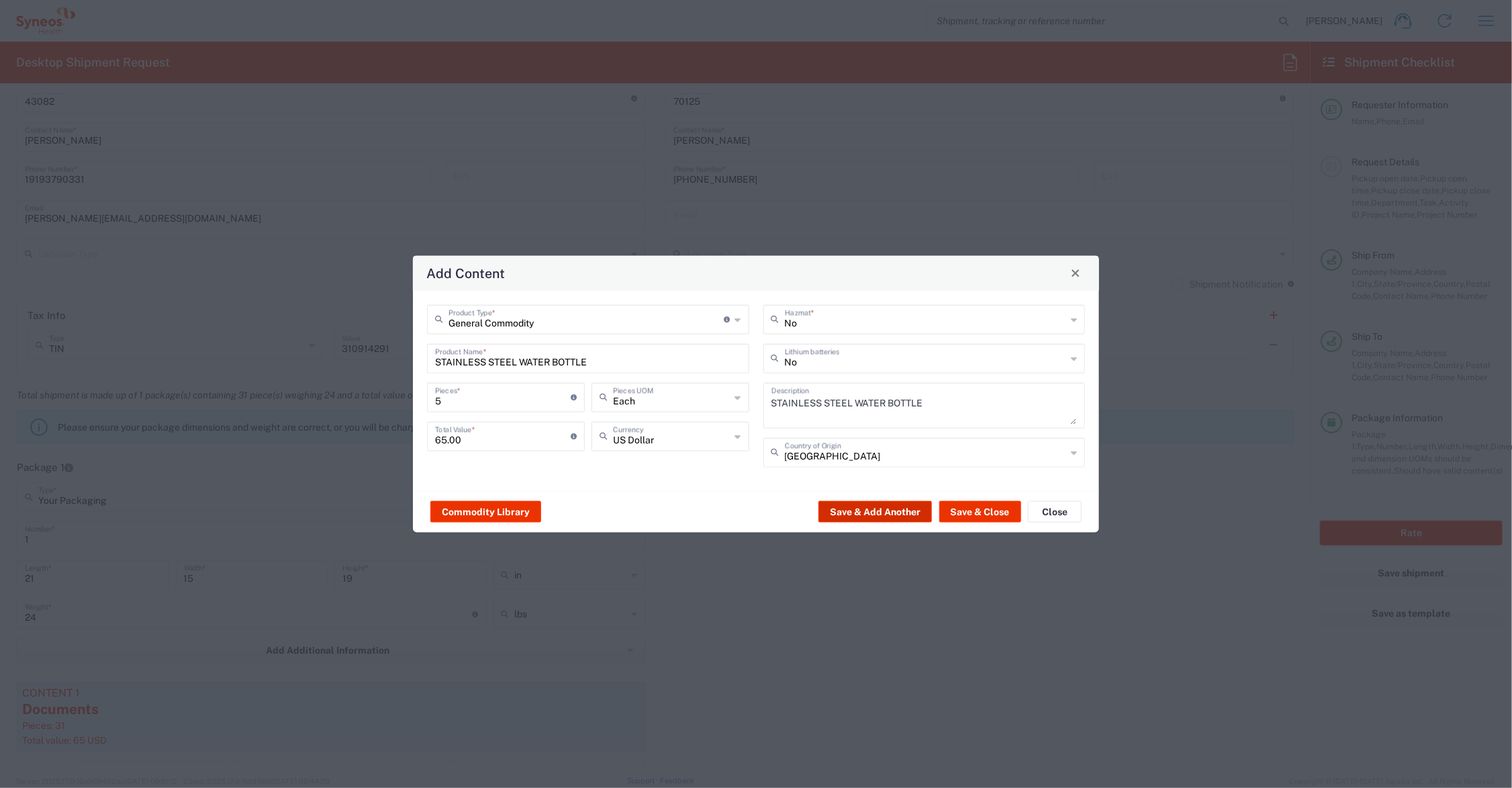
click at [861, 508] on button "Save & Add Another" at bounding box center [875, 511] width 113 height 22
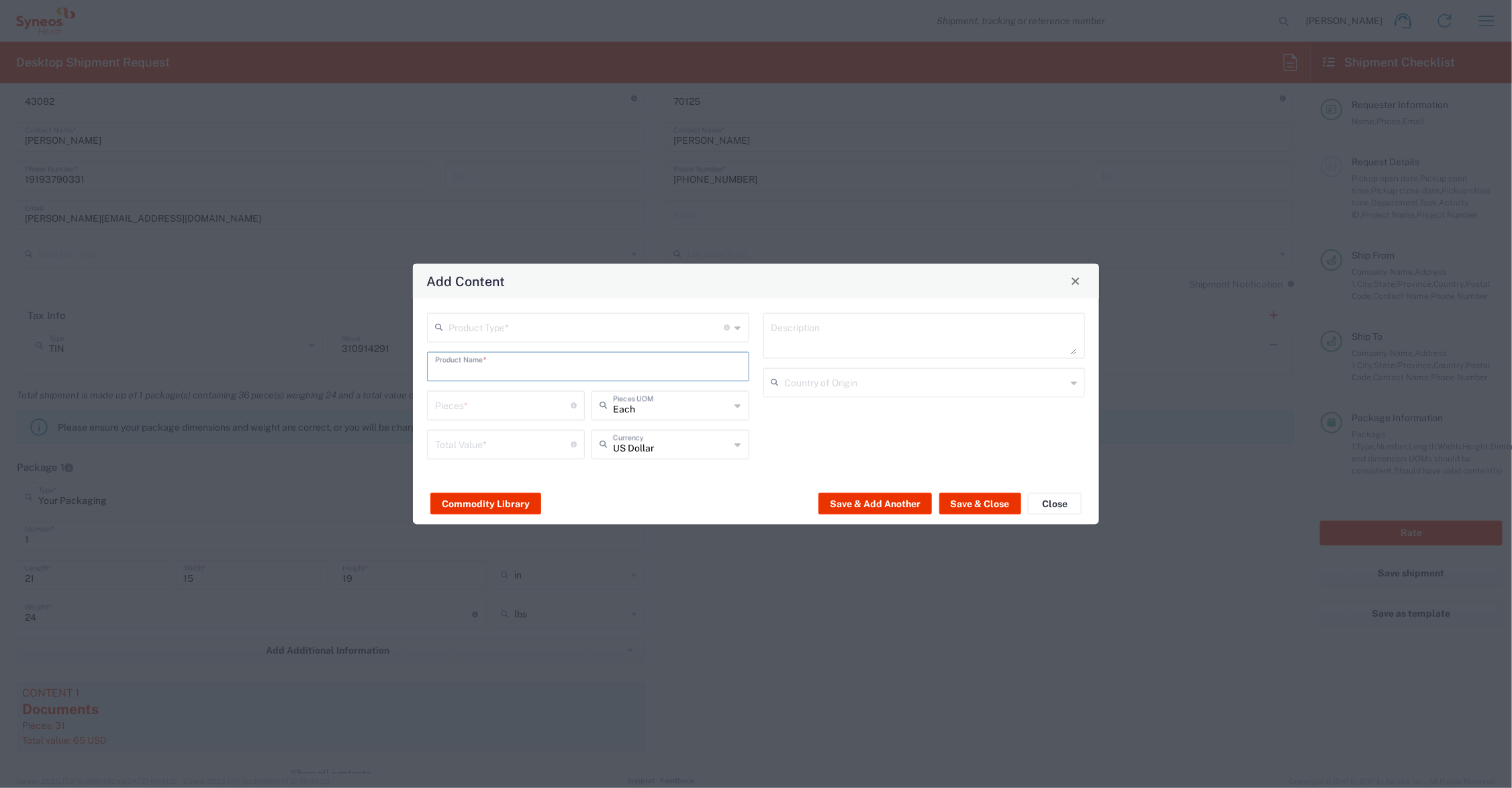
click at [521, 365] on input "text" at bounding box center [588, 365] width 306 height 23
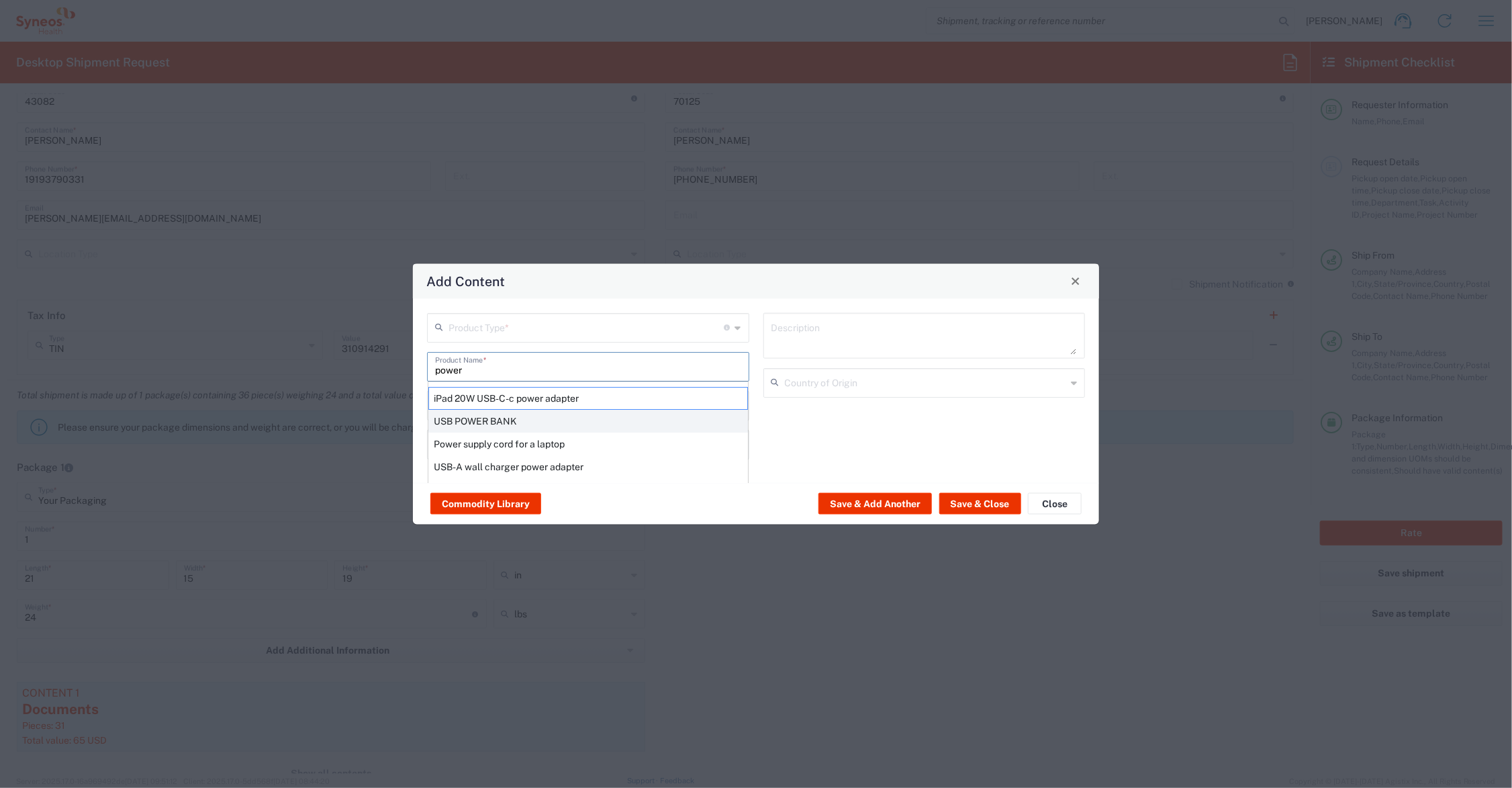
click at [482, 416] on div "USB POWER BANK" at bounding box center [588, 420] width 320 height 23
type input "USB POWER BANK"
type textarea "BRANDED PLASTIC/METAL POWER BANK FOR CHARGING DEVICES, CONTAINS LITHIUM BATTERY"
type input "[GEOGRAPHIC_DATA]"
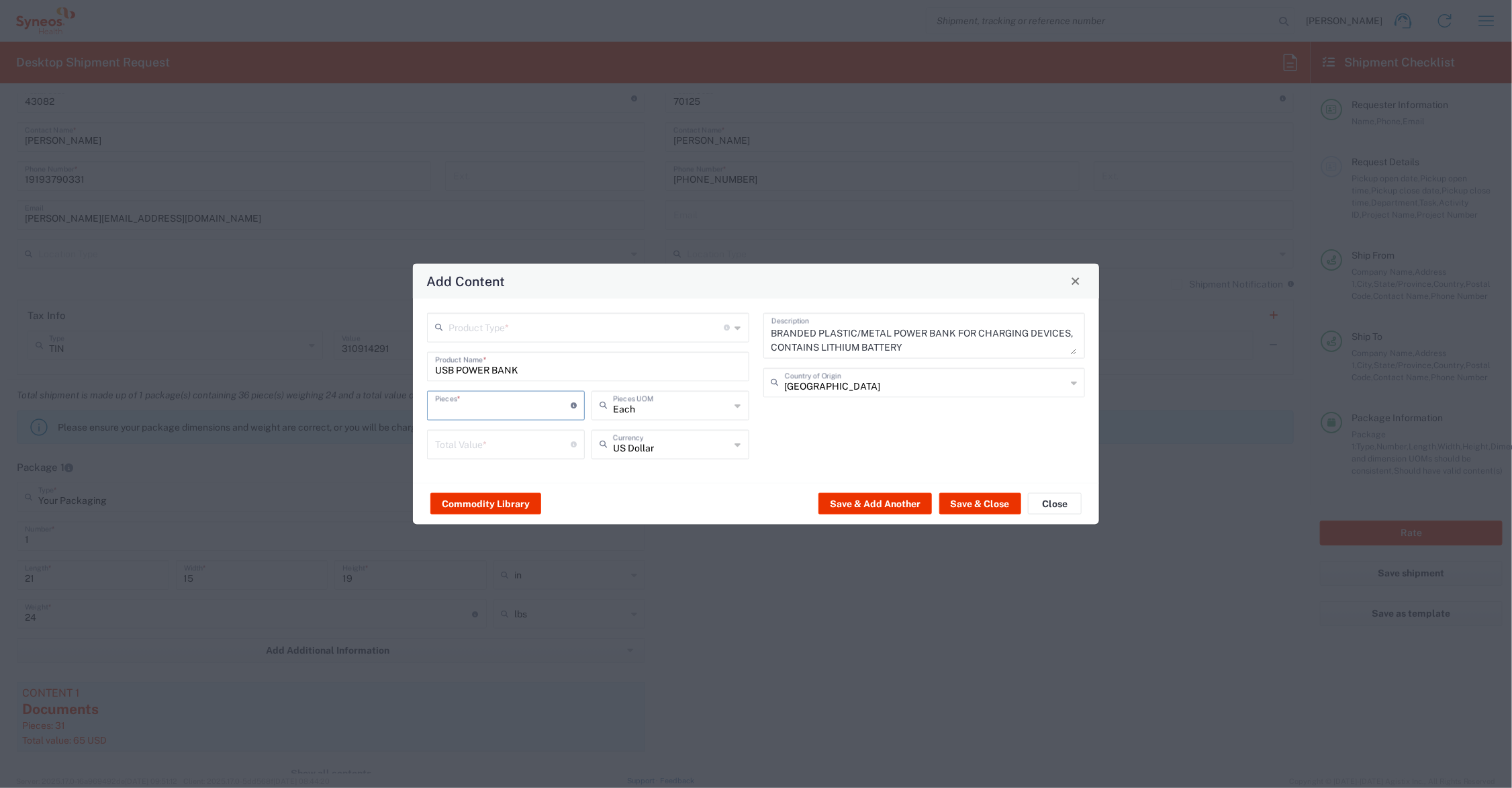
click at [470, 404] on input "number" at bounding box center [503, 404] width 136 height 23
type input "5"
click at [473, 450] on input "number" at bounding box center [503, 442] width 136 height 23
type input "50.00"
click at [466, 330] on input "text" at bounding box center [587, 325] width 276 height 23
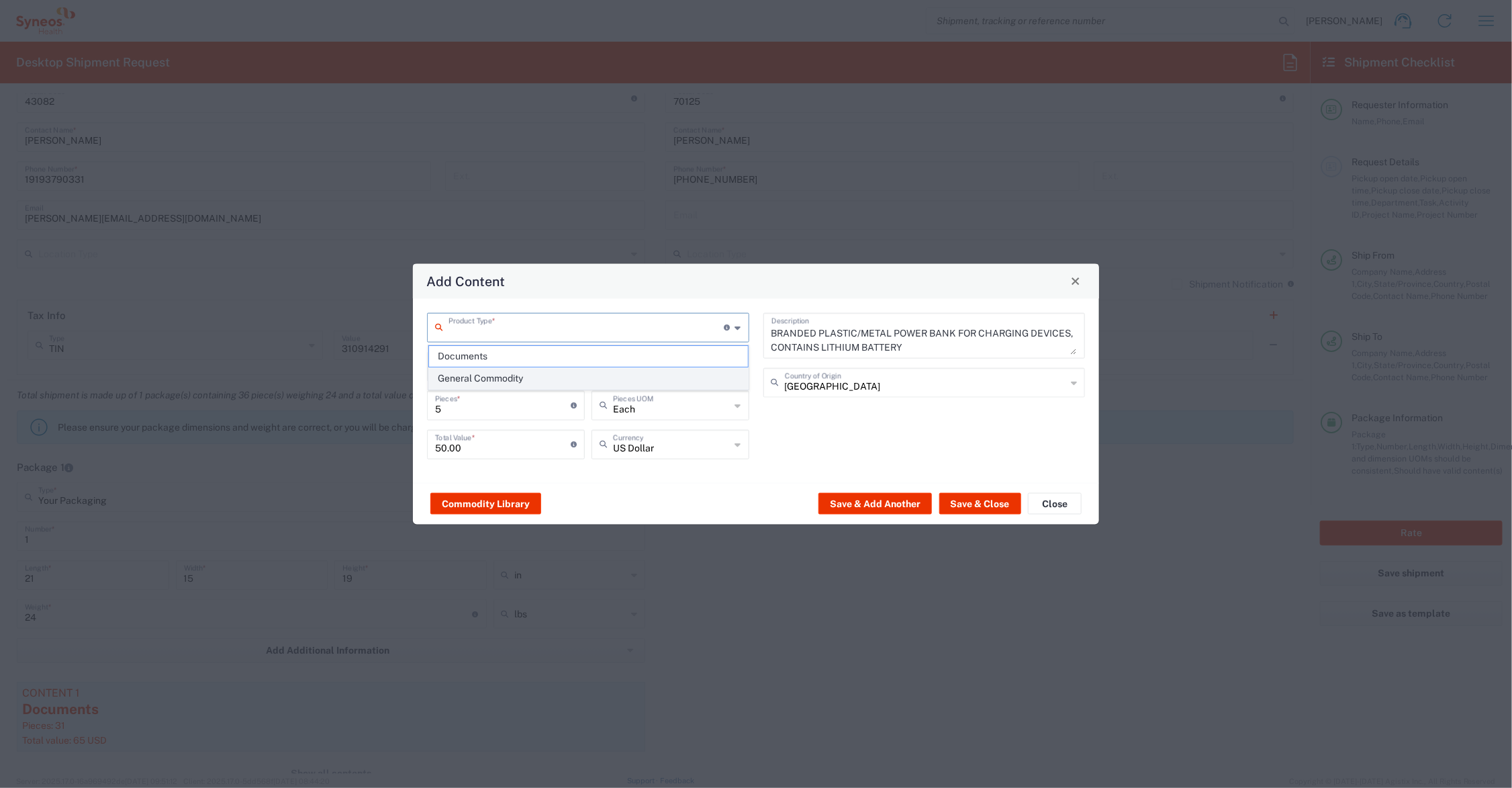
click at [472, 375] on span "General Commodity" at bounding box center [588, 379] width 319 height 21
type input "General Commodity"
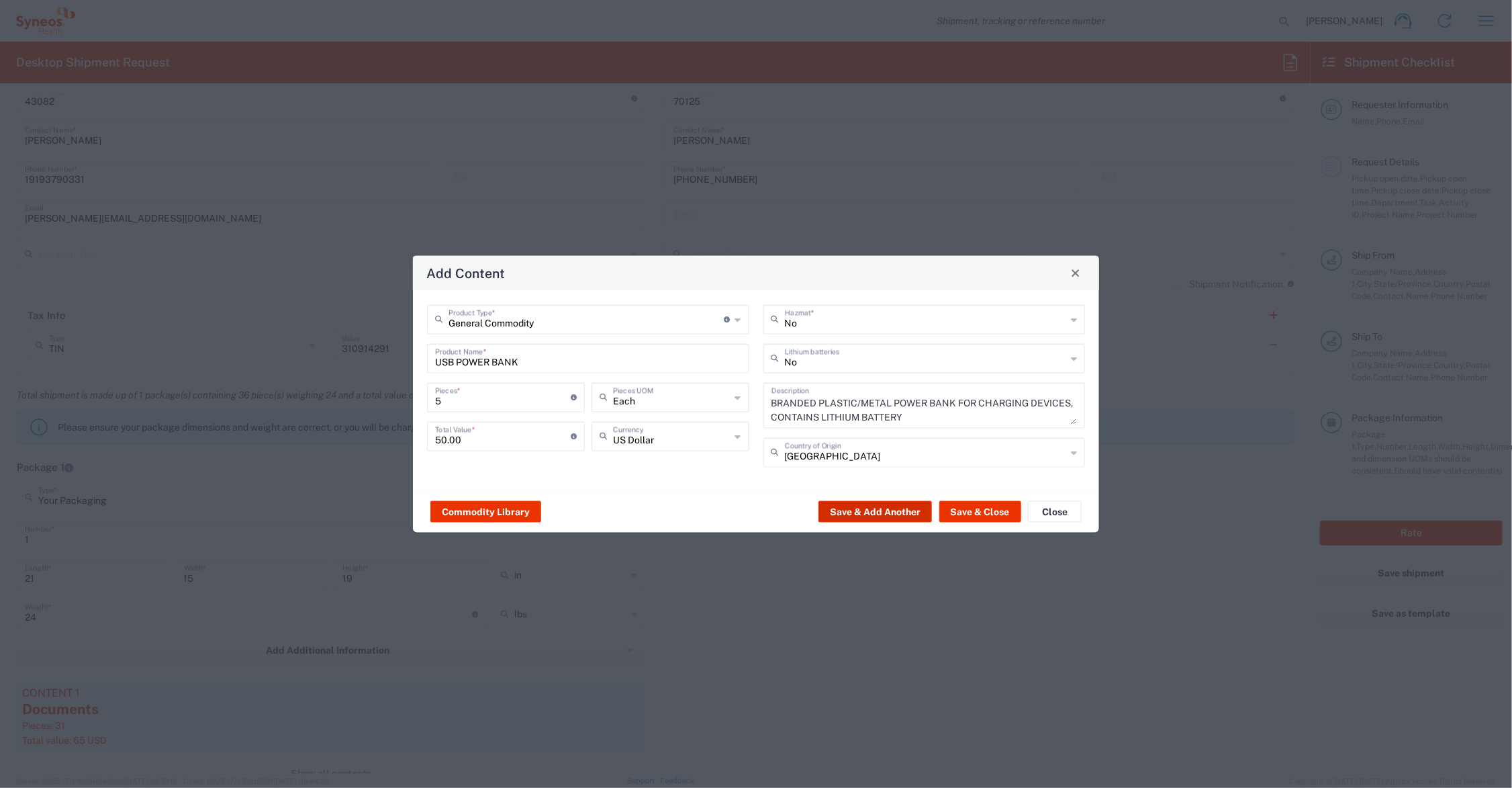
click at [867, 508] on button "Save & Add Another" at bounding box center [875, 511] width 113 height 22
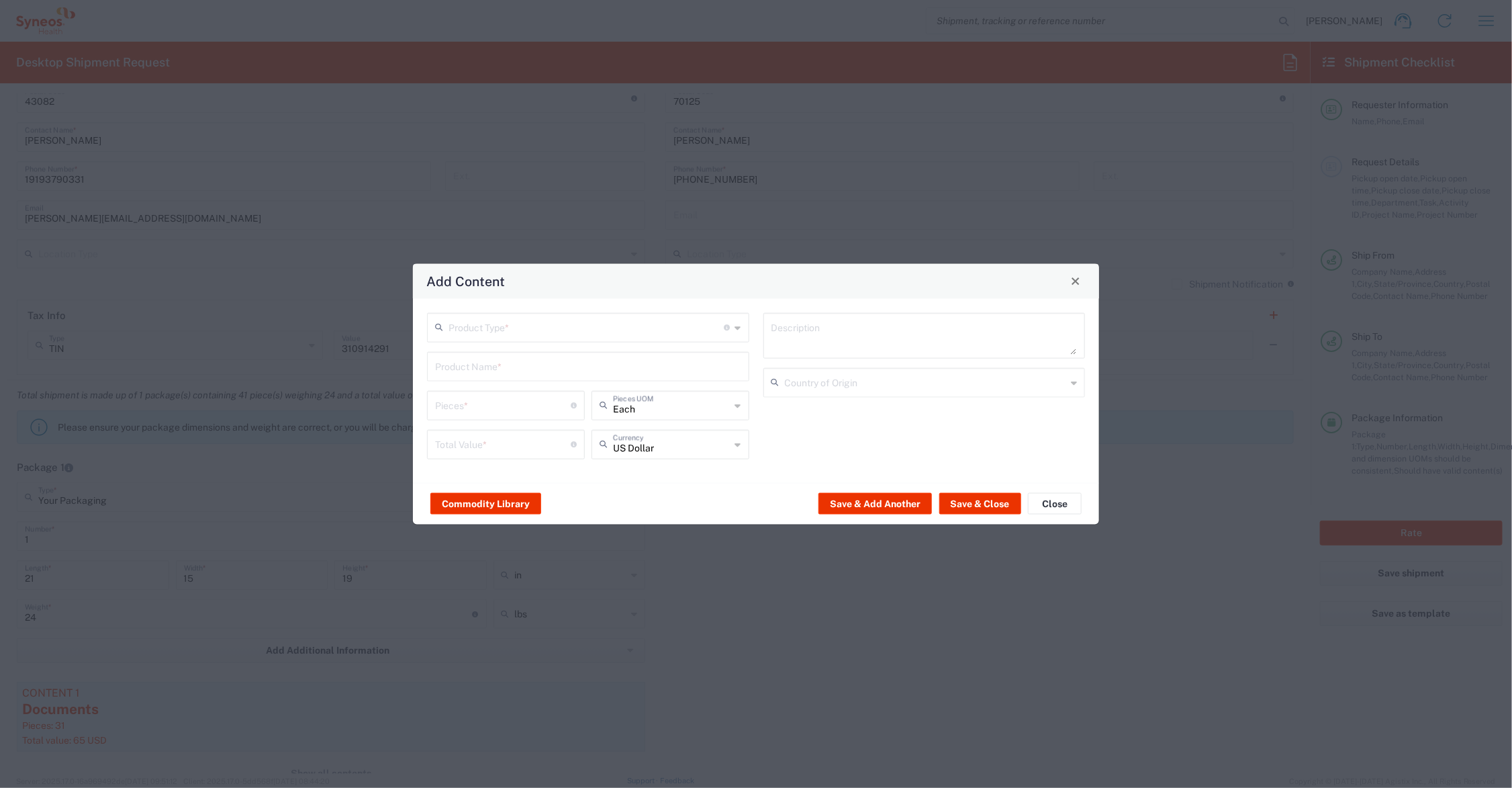
click at [495, 369] on input "text" at bounding box center [588, 365] width 306 height 23
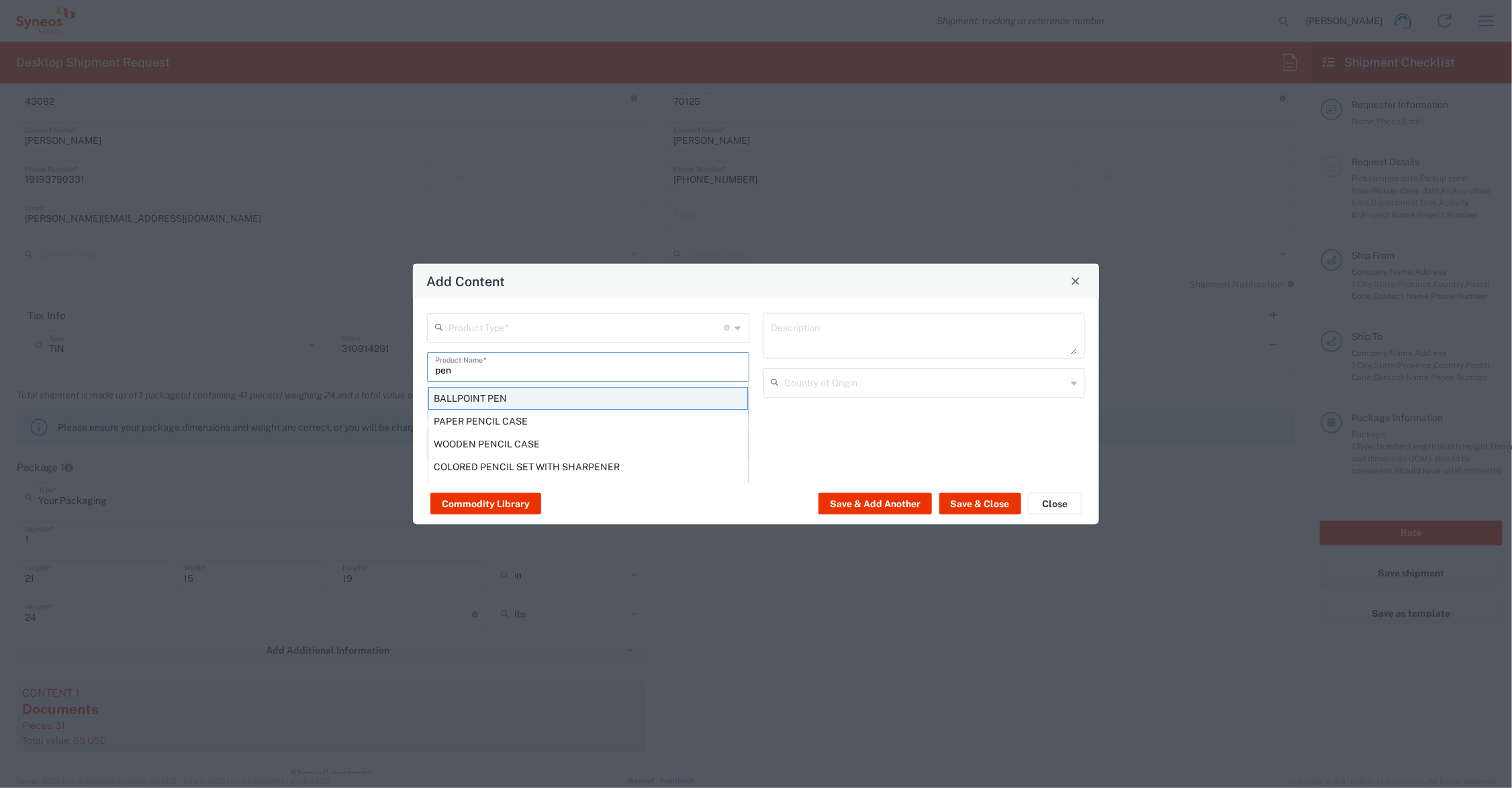
click at [487, 394] on div "BALLPOINT PEN" at bounding box center [588, 397] width 320 height 23
type input "BALLPOINT PEN"
type input "1"
type textarea "BALLPOINT PEN"
type input "[GEOGRAPHIC_DATA]"
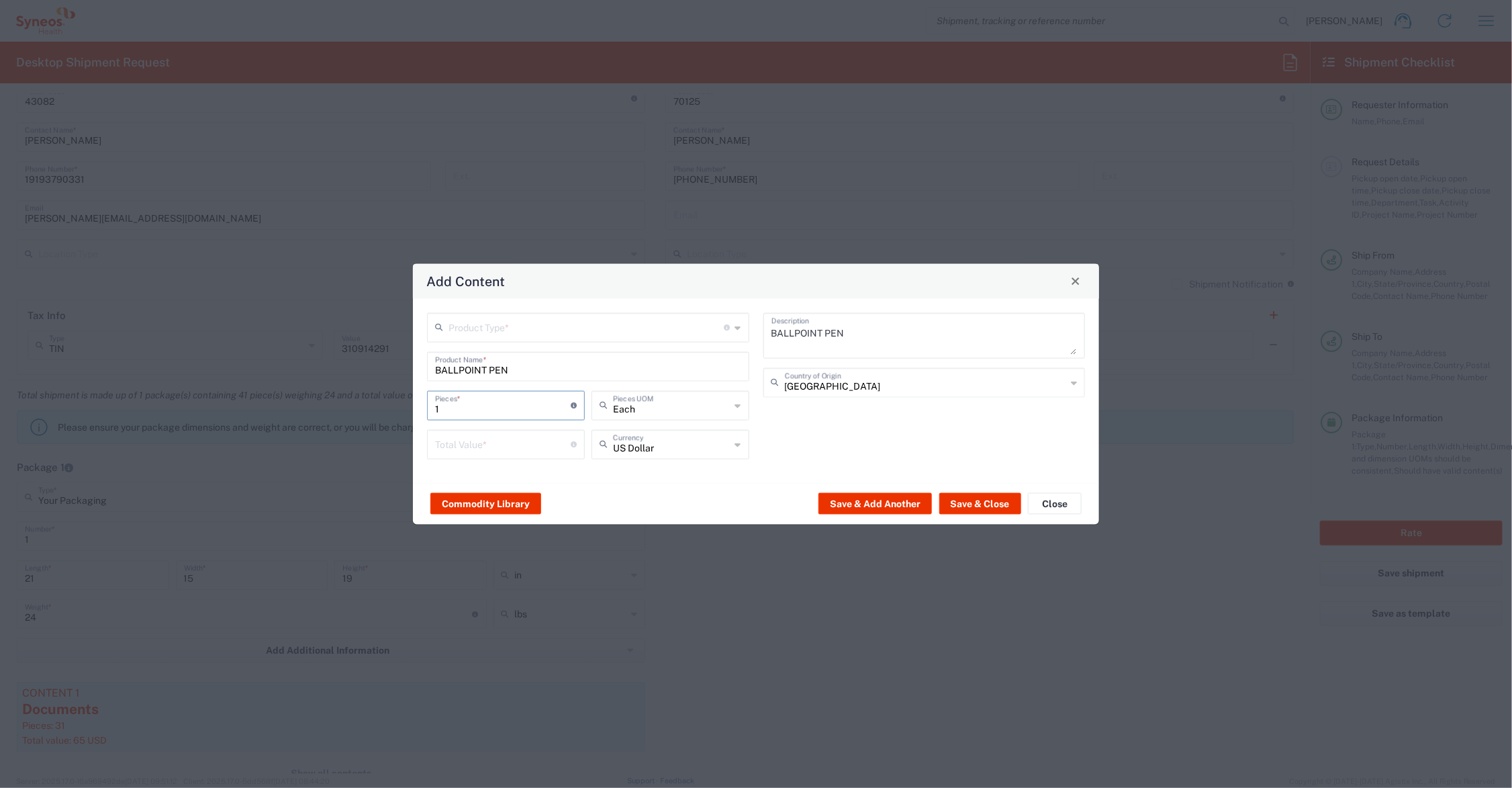
drag, startPoint x: 470, startPoint y: 411, endPoint x: 401, endPoint y: 404, distance: 69.4
click at [401, 404] on div "Add Content Product Type * Document: Paper document generated internally by Syn…" at bounding box center [756, 394] width 1512 height 788
drag, startPoint x: 466, startPoint y: 404, endPoint x: 414, endPoint y: 410, distance: 52.3
click at [414, 410] on div "Product Type * Document: Paper document generated internally by Syneos, a clien…" at bounding box center [756, 389] width 687 height 184
type input "5"
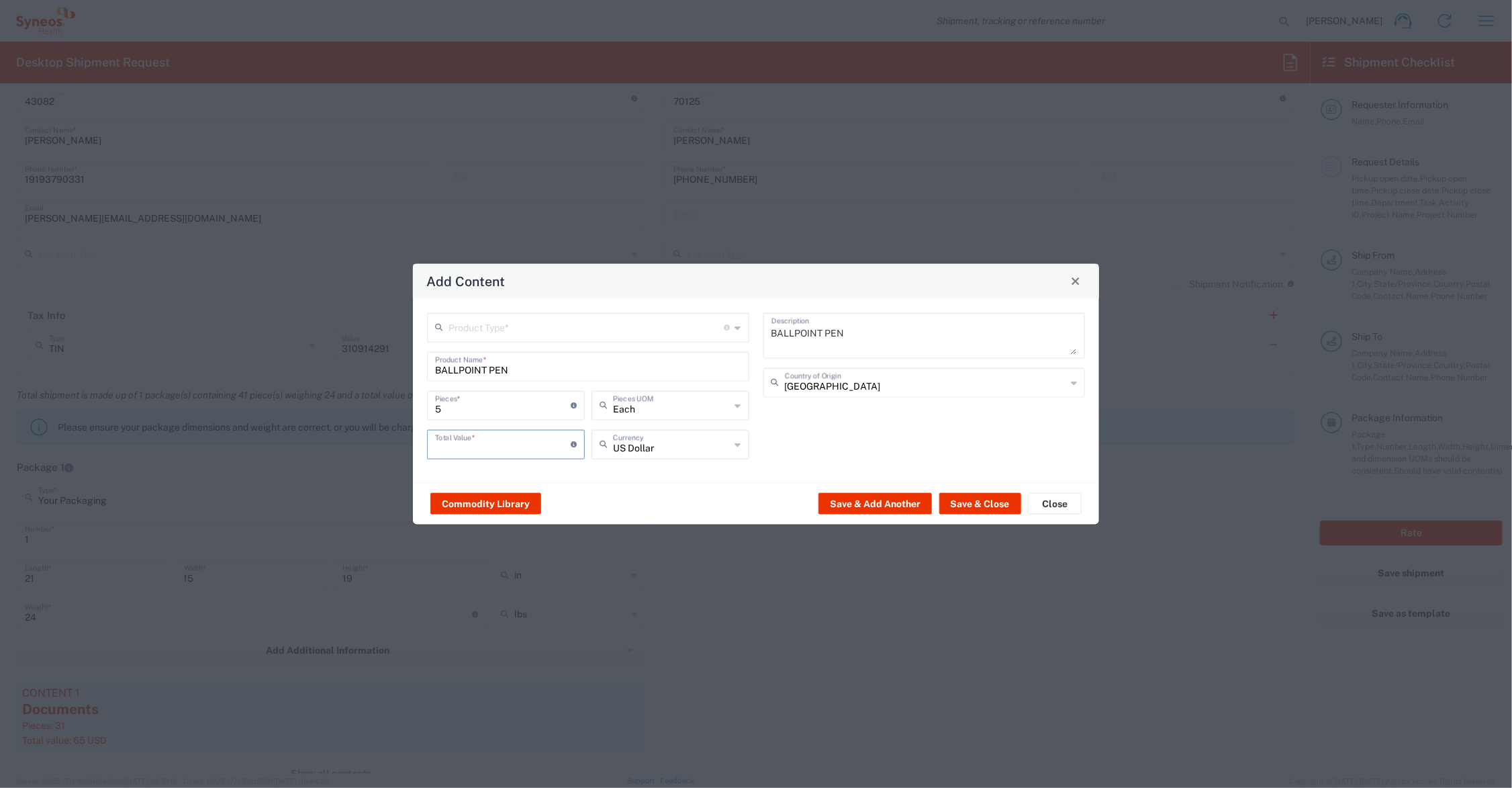
click at [454, 441] on input "number" at bounding box center [503, 442] width 136 height 23
type input "17.50"
click at [527, 330] on input "text" at bounding box center [587, 325] width 276 height 23
click at [504, 380] on span "General Commodity" at bounding box center [588, 379] width 319 height 21
type input "General Commodity"
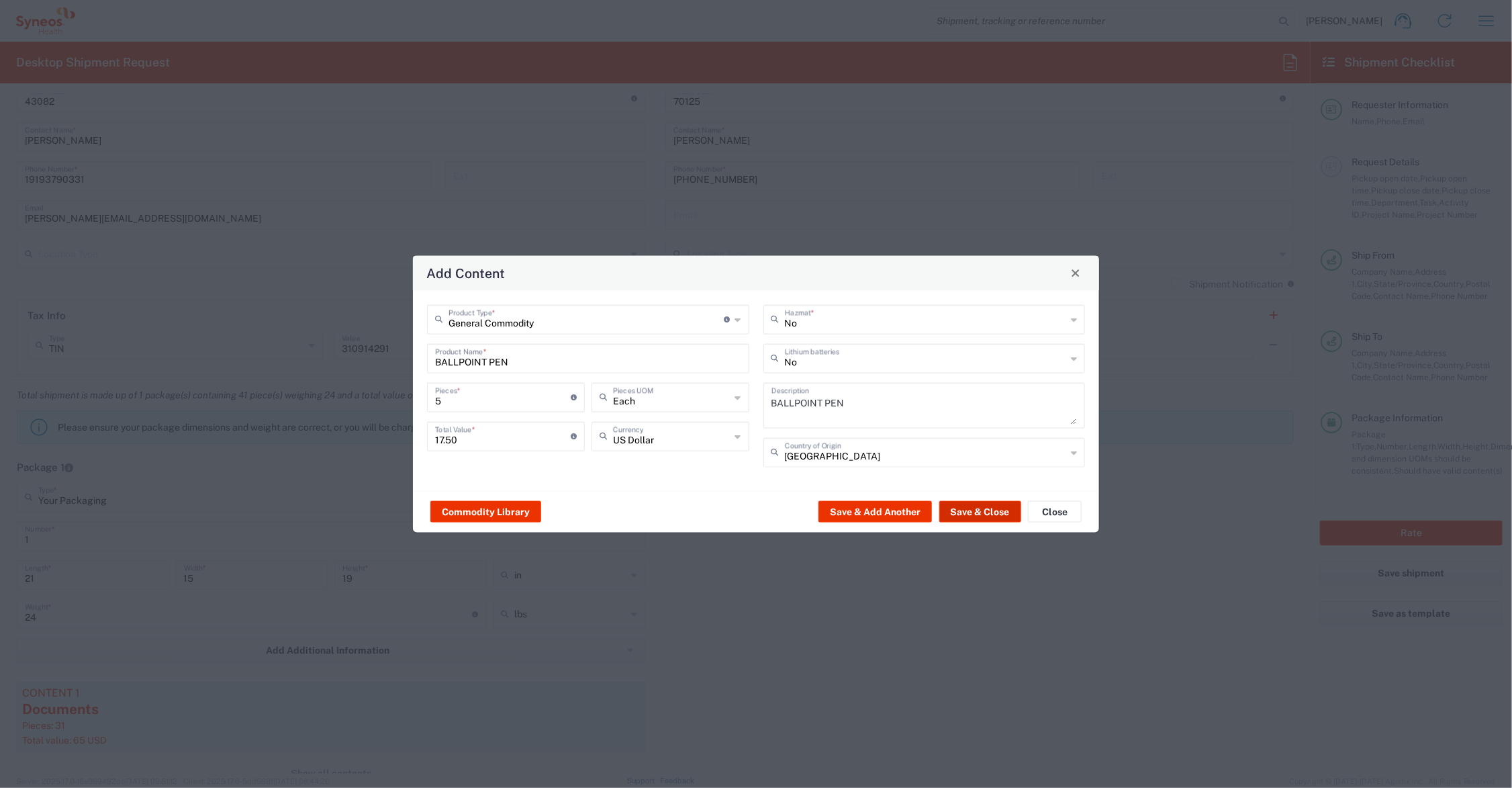
click at [969, 511] on button "Save & Close" at bounding box center [980, 511] width 82 height 22
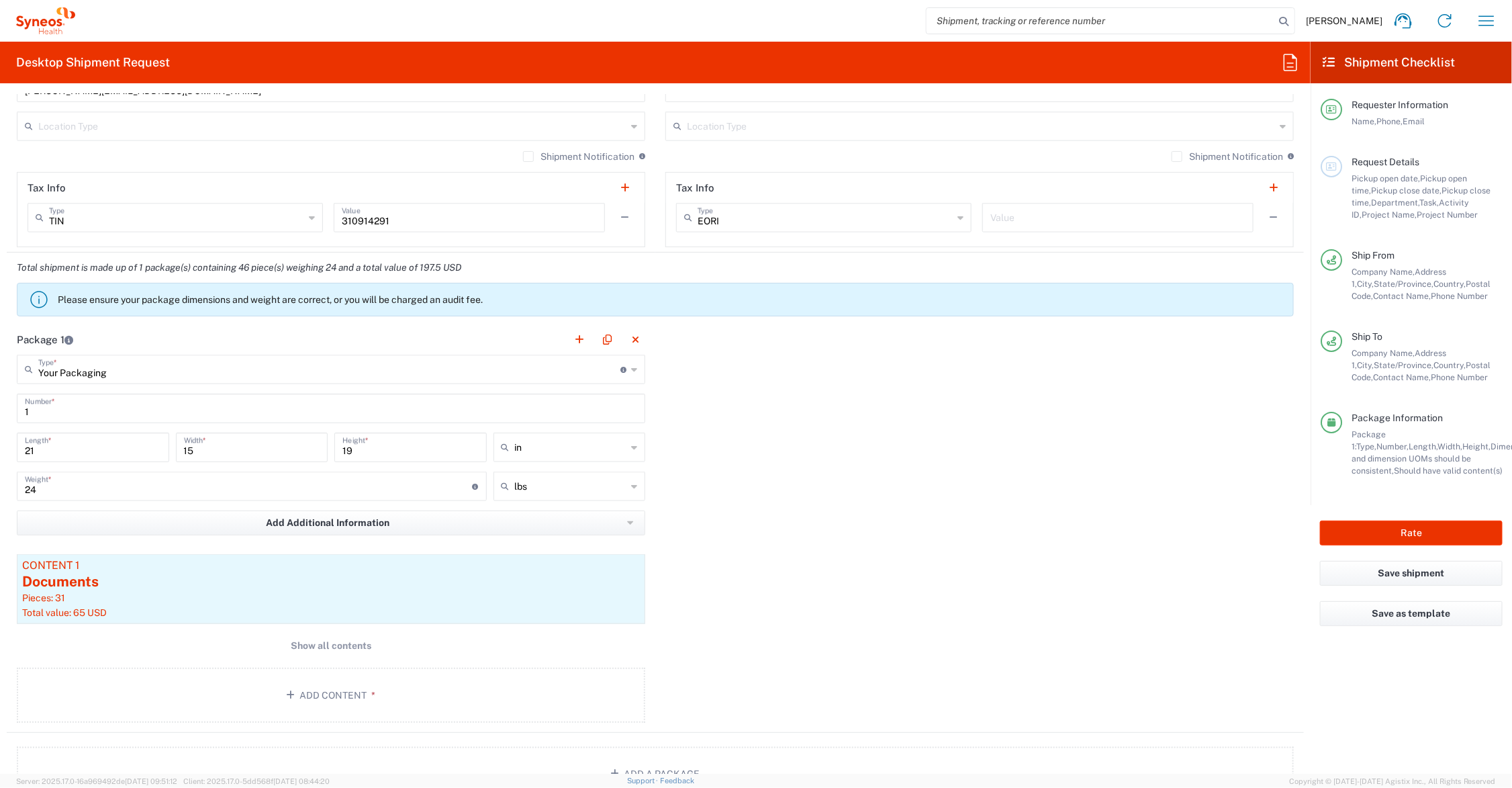
scroll to position [1007, 0]
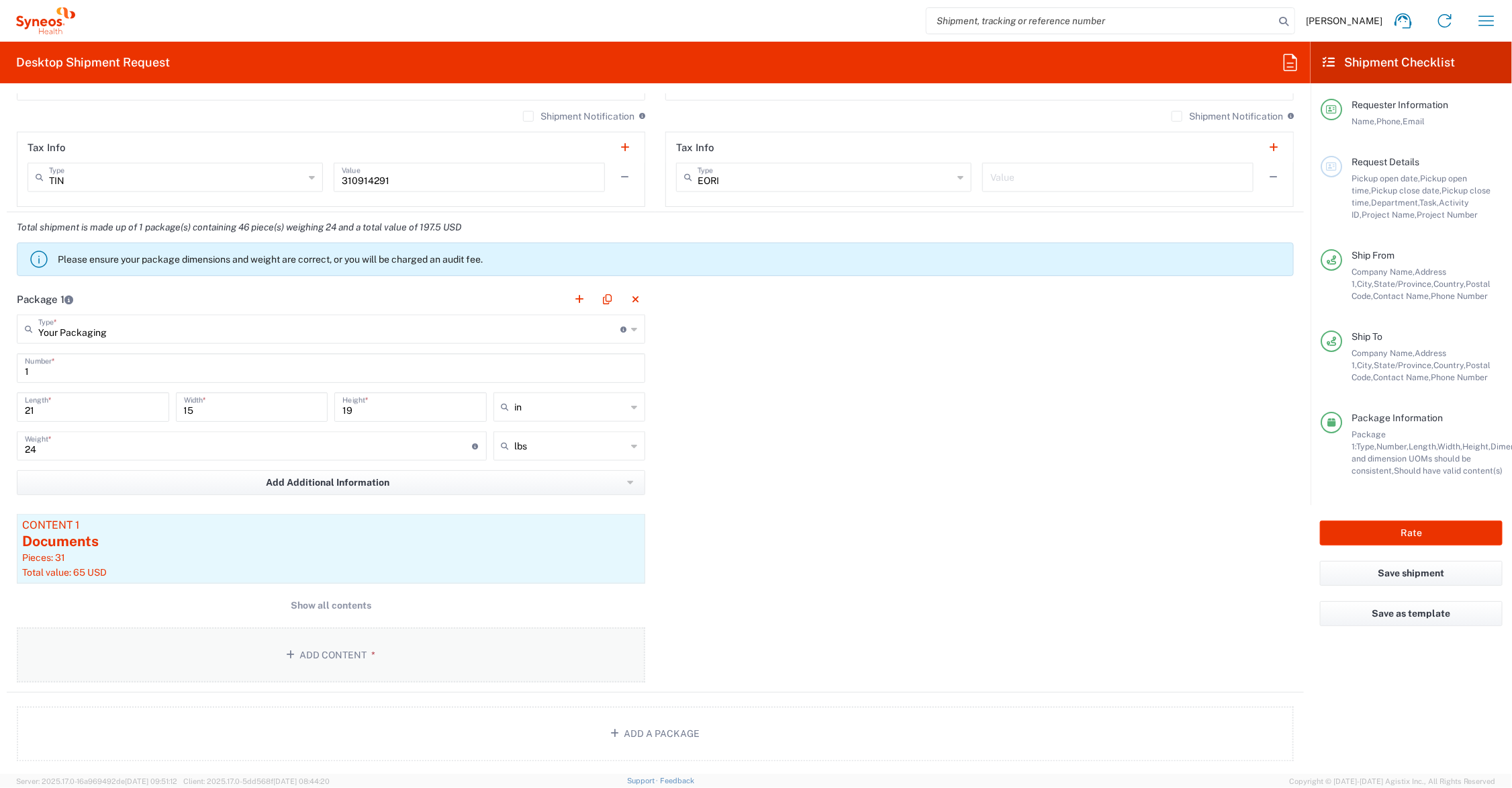
click at [332, 649] on button "Add Content *" at bounding box center [331, 655] width 629 height 55
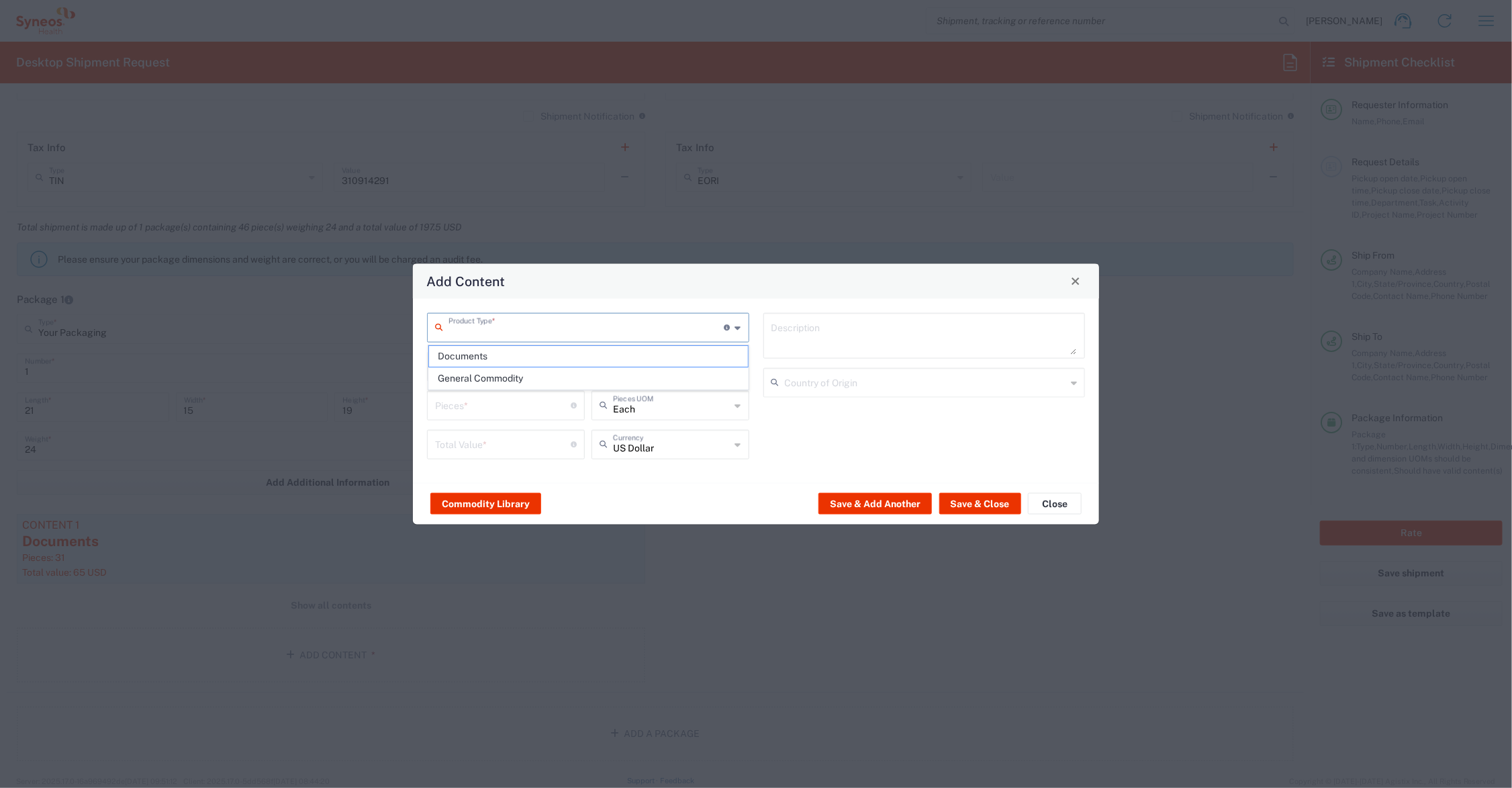
click at [487, 325] on input "text" at bounding box center [587, 325] width 276 height 23
click at [485, 370] on span "General Commodity" at bounding box center [588, 379] width 319 height 21
type input "General Commodity"
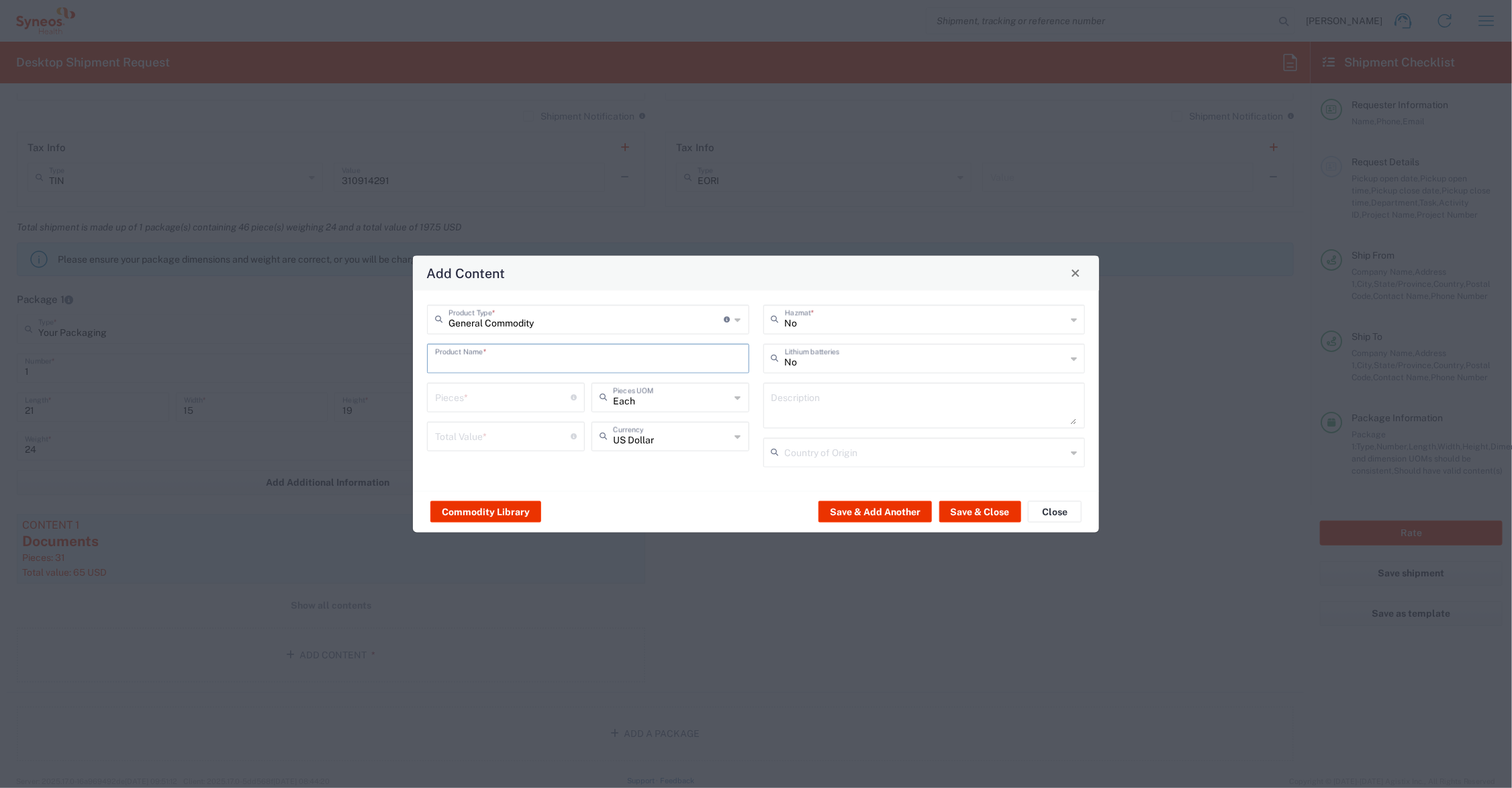
click at [479, 357] on input "text" at bounding box center [588, 356] width 306 height 23
type input "speaker"
click at [492, 398] on input "number" at bounding box center [503, 395] width 136 height 23
type input "5"
click at [472, 437] on input "number" at bounding box center [503, 434] width 136 height 23
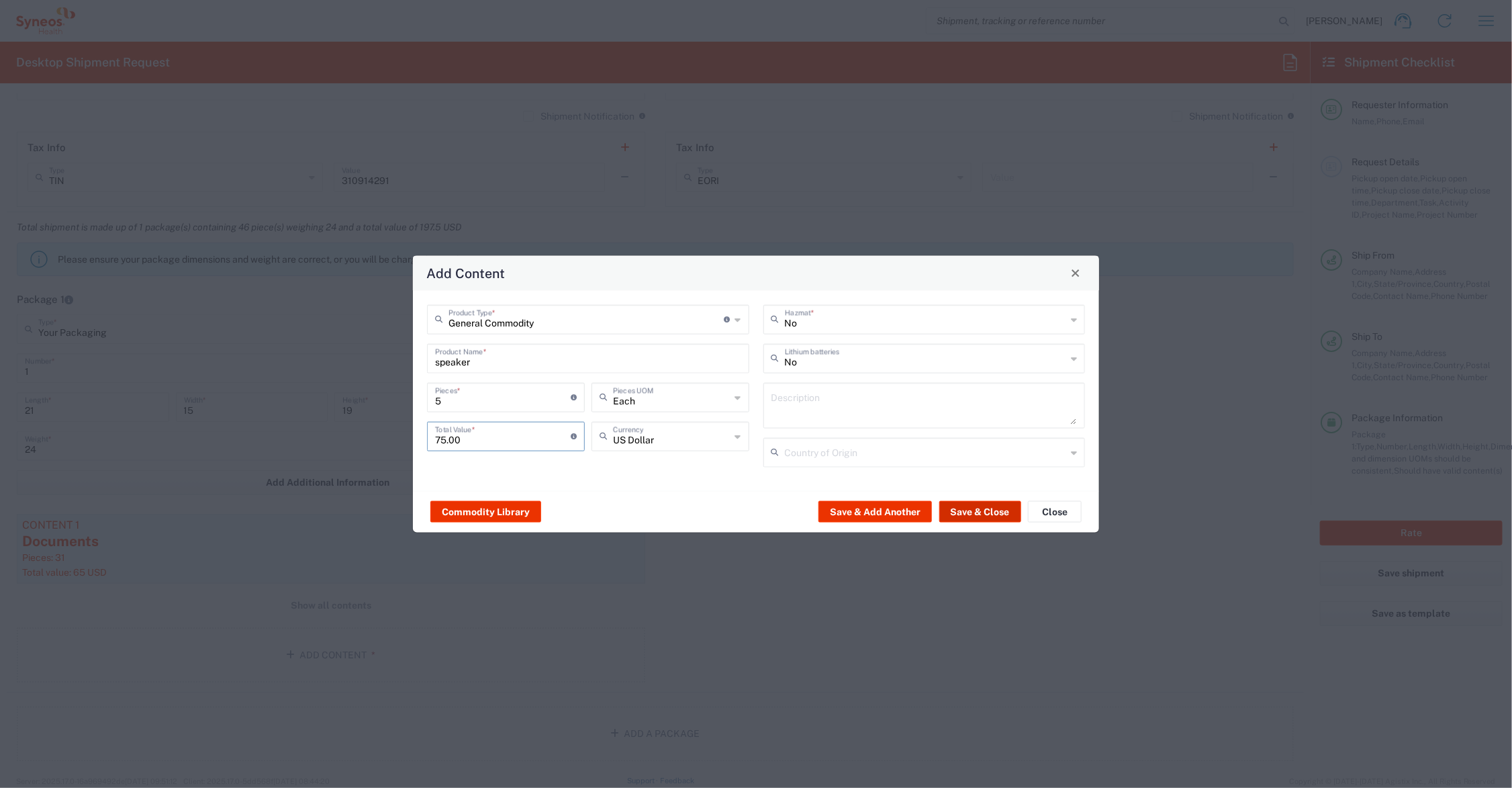
type input "75.00"
click at [980, 511] on button "Save & Close" at bounding box center [980, 511] width 82 height 22
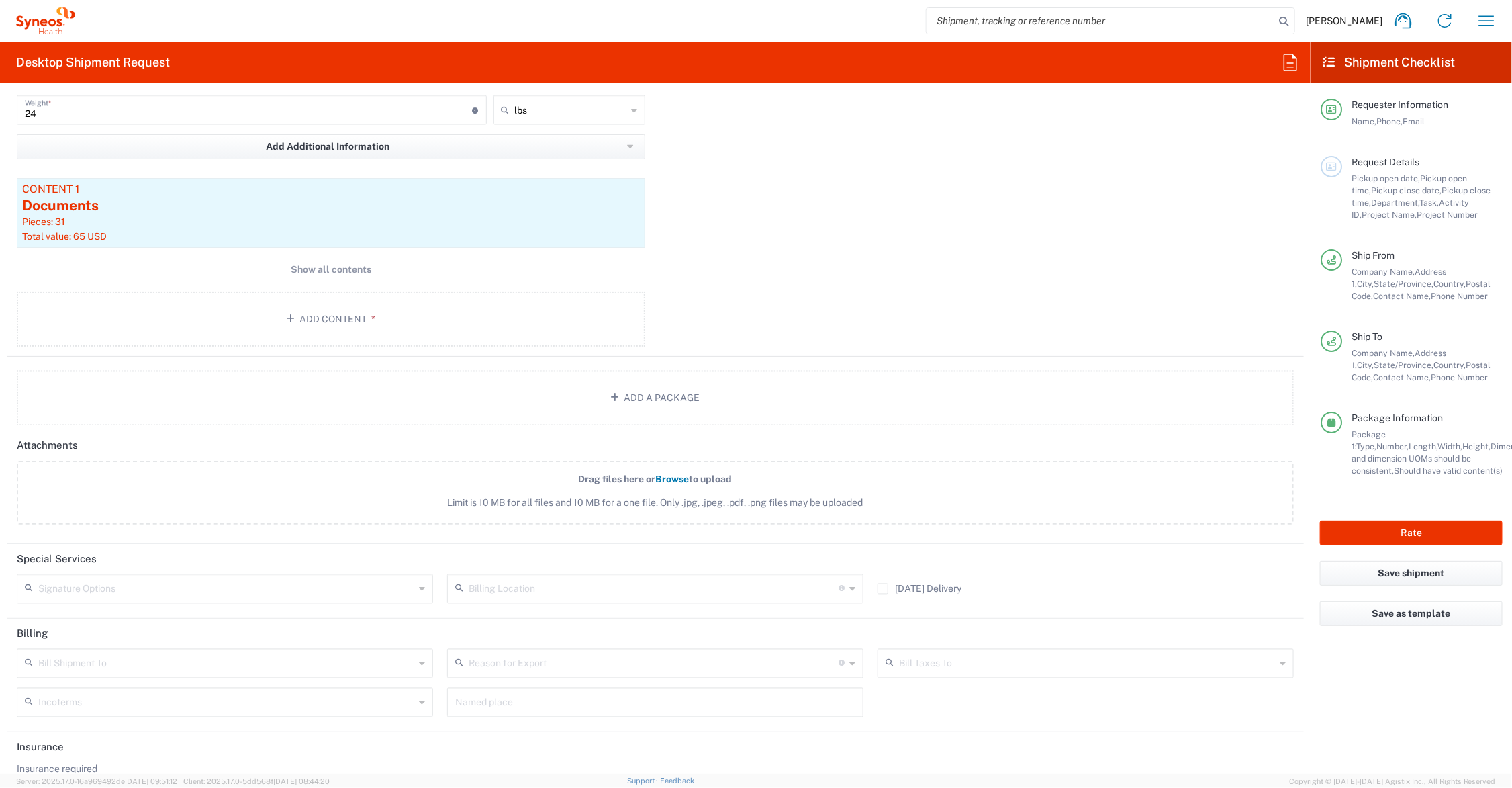
scroll to position [504, 0]
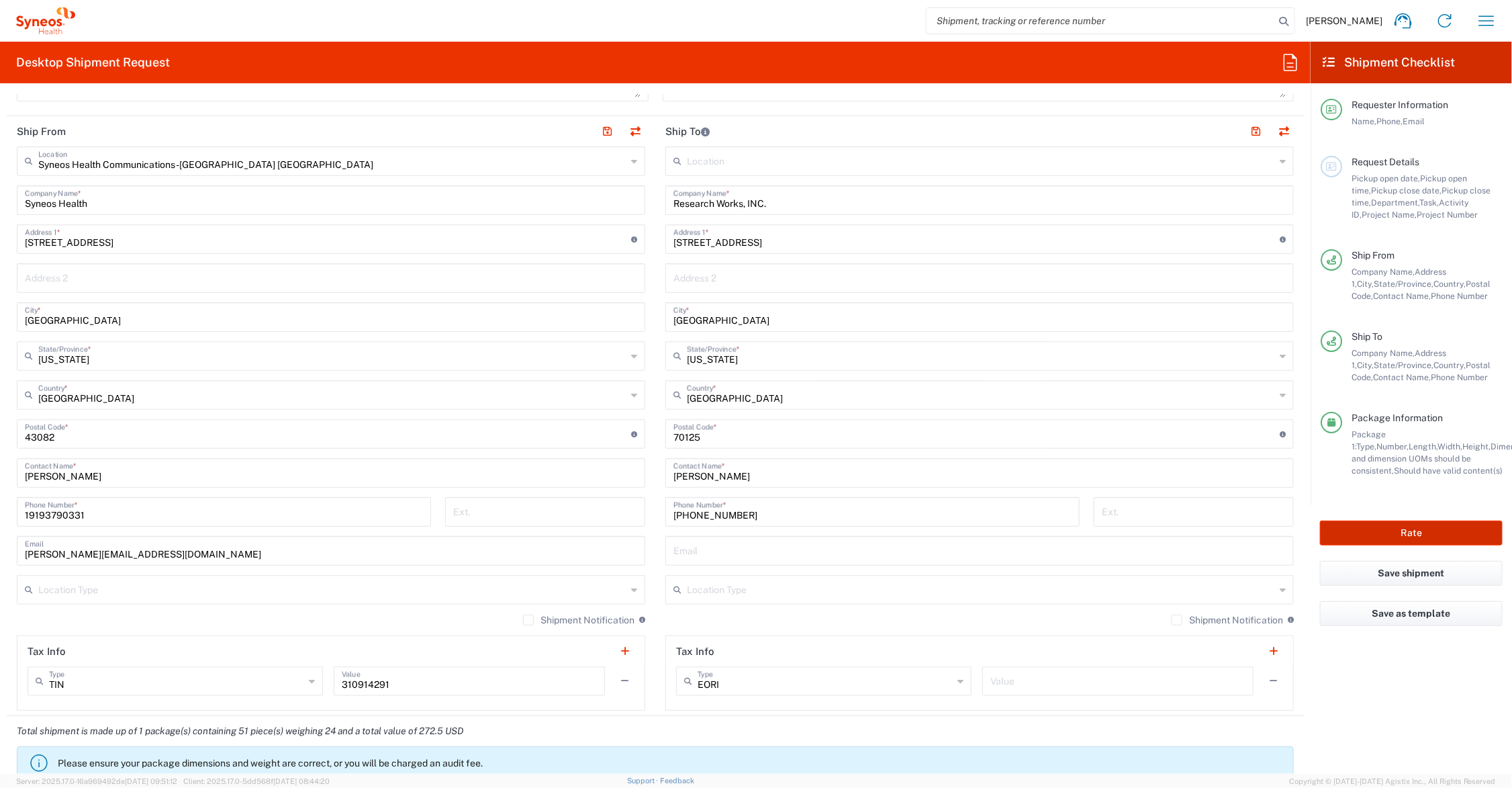
click at [1387, 534] on button "Rate" at bounding box center [1411, 532] width 182 height 25
type input "7062696"
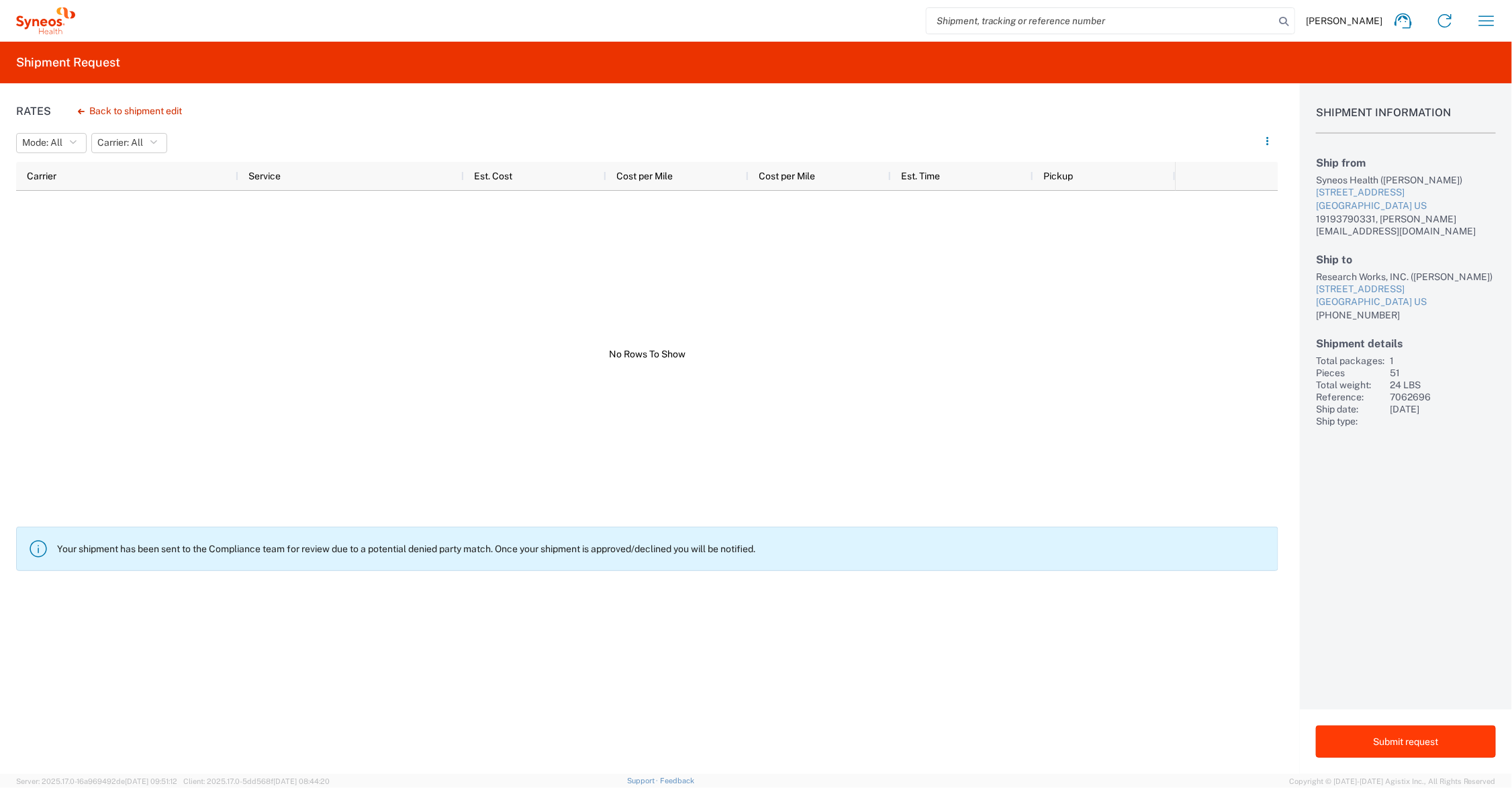
click at [1360, 737] on button "Submit request" at bounding box center [1406, 742] width 180 height 32
